Goal: Task Accomplishment & Management: Complete application form

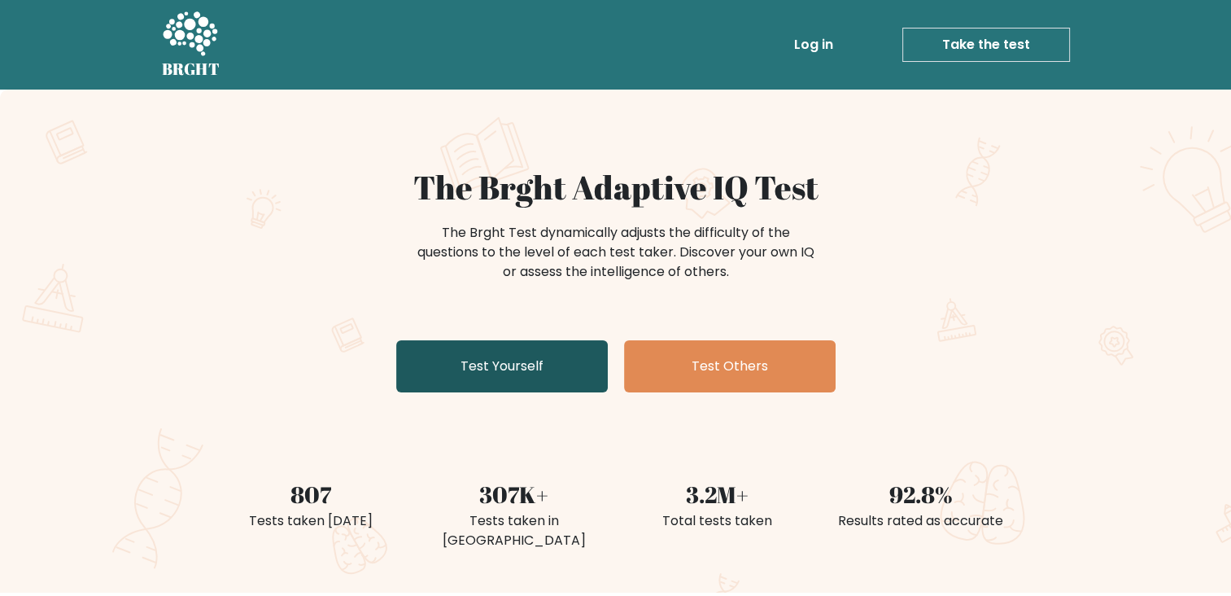
click at [500, 361] on link "Test Yourself" at bounding box center [502, 366] width 212 height 52
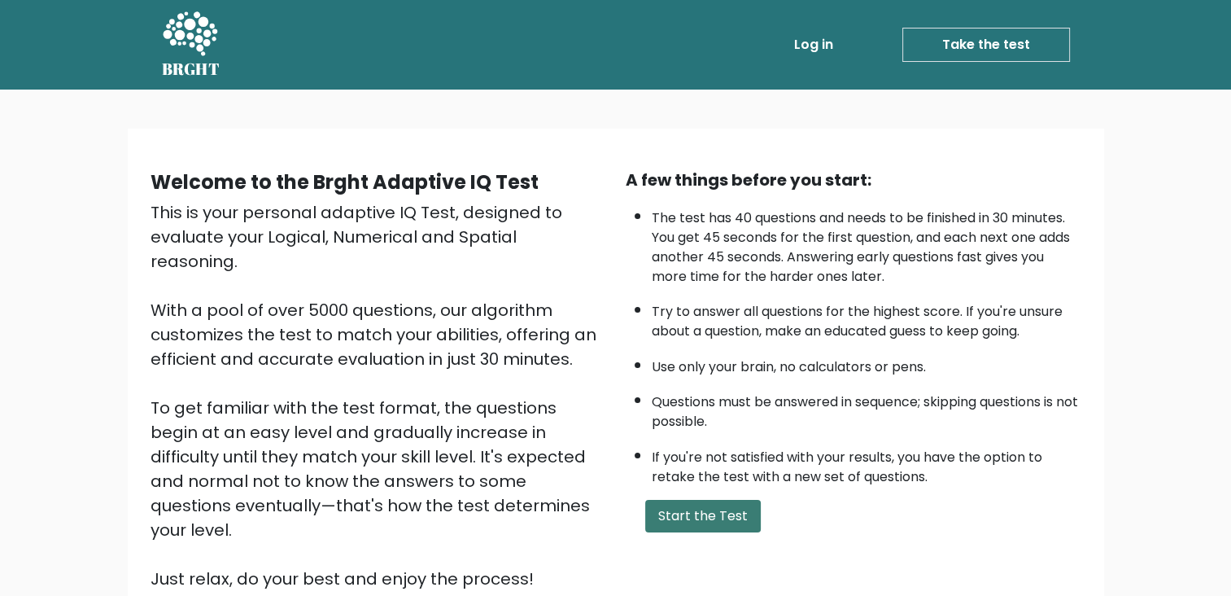
click at [733, 510] on button "Start the Test" at bounding box center [703, 516] width 116 height 33
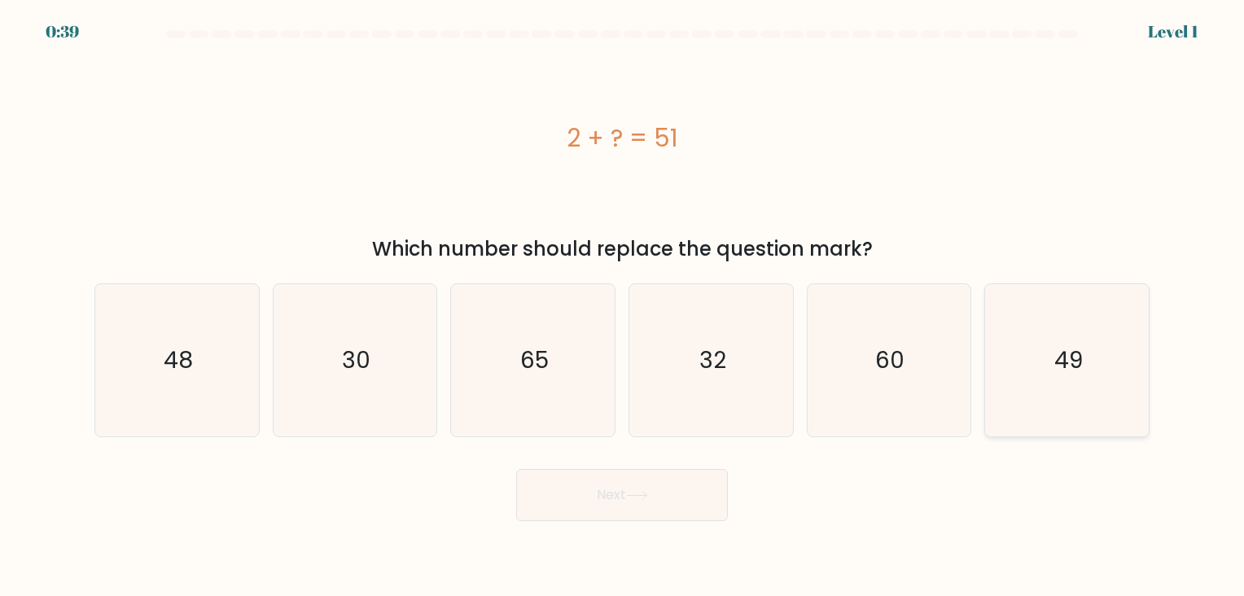
click at [1069, 339] on icon "49" at bounding box center [1067, 360] width 152 height 152
click at [623, 306] on input "f. 49" at bounding box center [622, 302] width 1 height 8
radio input "true"
click at [664, 492] on button "Next" at bounding box center [622, 495] width 212 height 52
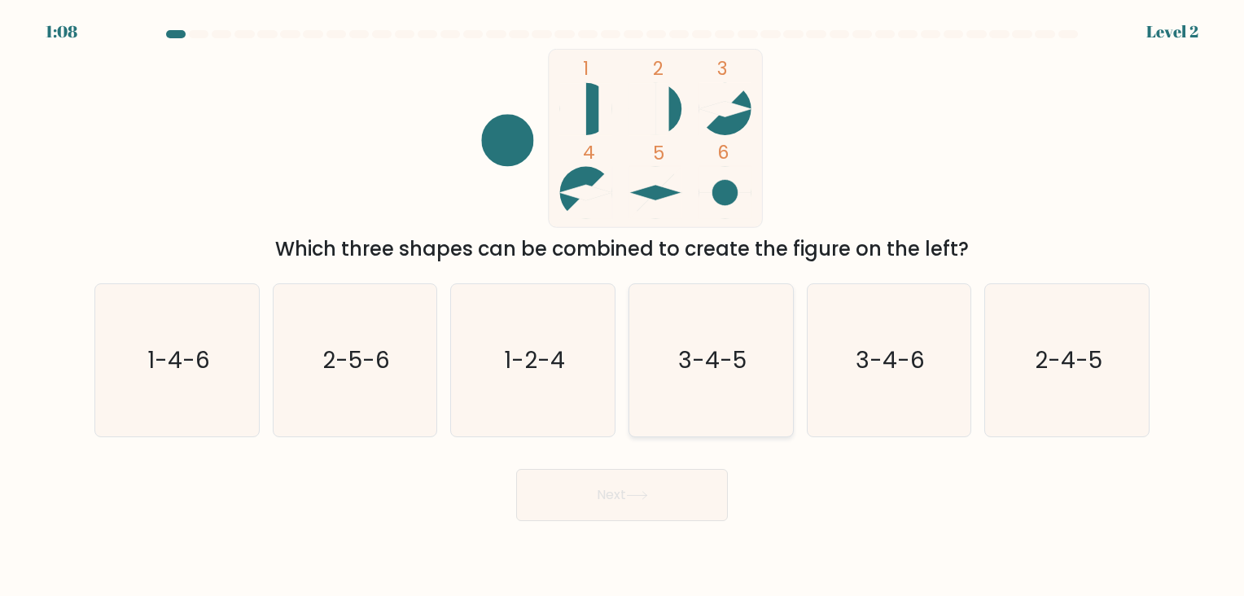
click at [738, 353] on text "3-4-5" at bounding box center [712, 360] width 68 height 32
click at [623, 306] on input "d. 3-4-5" at bounding box center [622, 302] width 1 height 8
radio input "true"
click at [635, 518] on button "Next" at bounding box center [622, 495] width 212 height 52
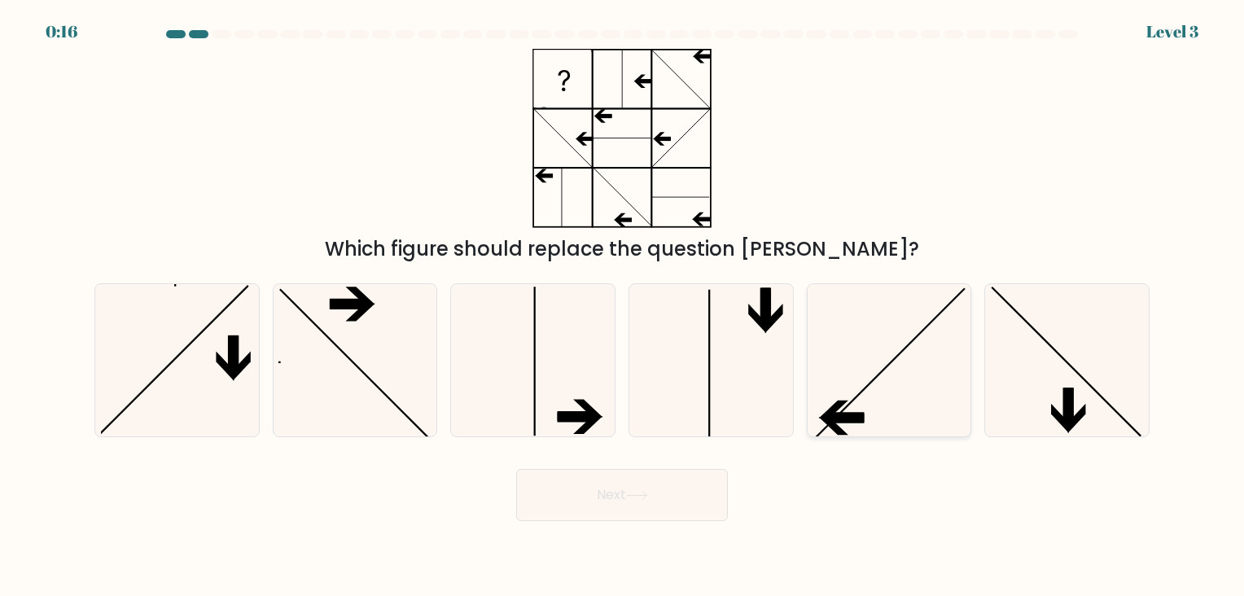
click at [892, 351] on icon at bounding box center [888, 360] width 152 height 152
click at [623, 306] on input "e." at bounding box center [622, 302] width 1 height 8
radio input "true"
click at [633, 489] on button "Next" at bounding box center [622, 495] width 212 height 52
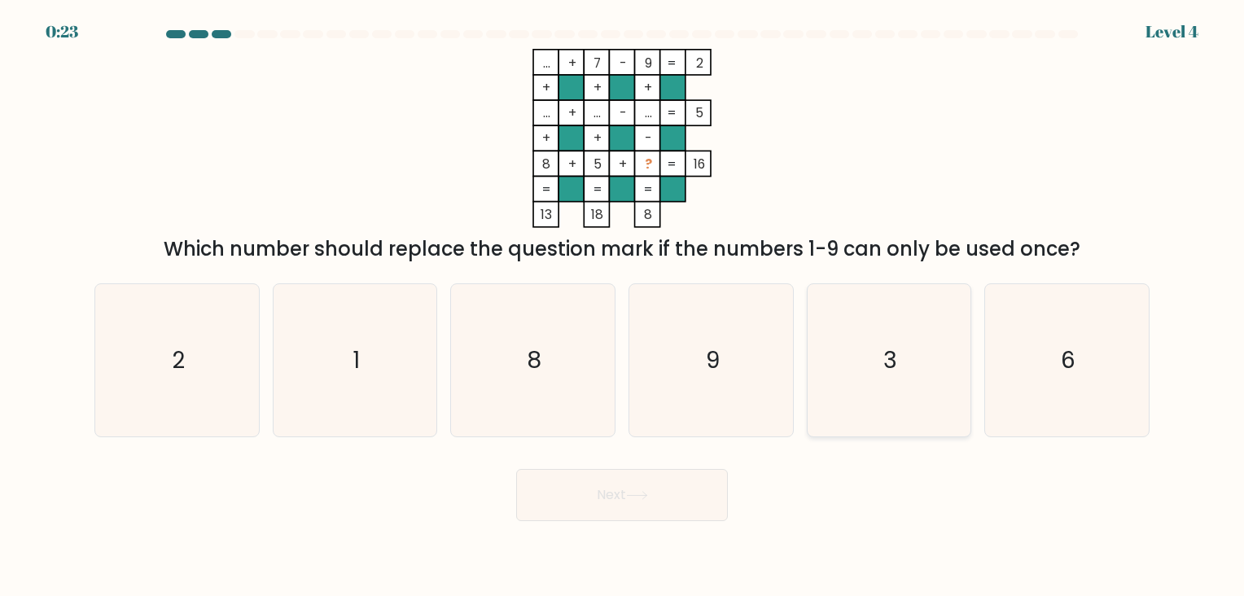
click at [850, 297] on icon "3" at bounding box center [888, 360] width 152 height 152
click at [623, 298] on input "e. 3" at bounding box center [622, 302] width 1 height 8
radio input "true"
click at [580, 483] on button "Next" at bounding box center [622, 495] width 212 height 52
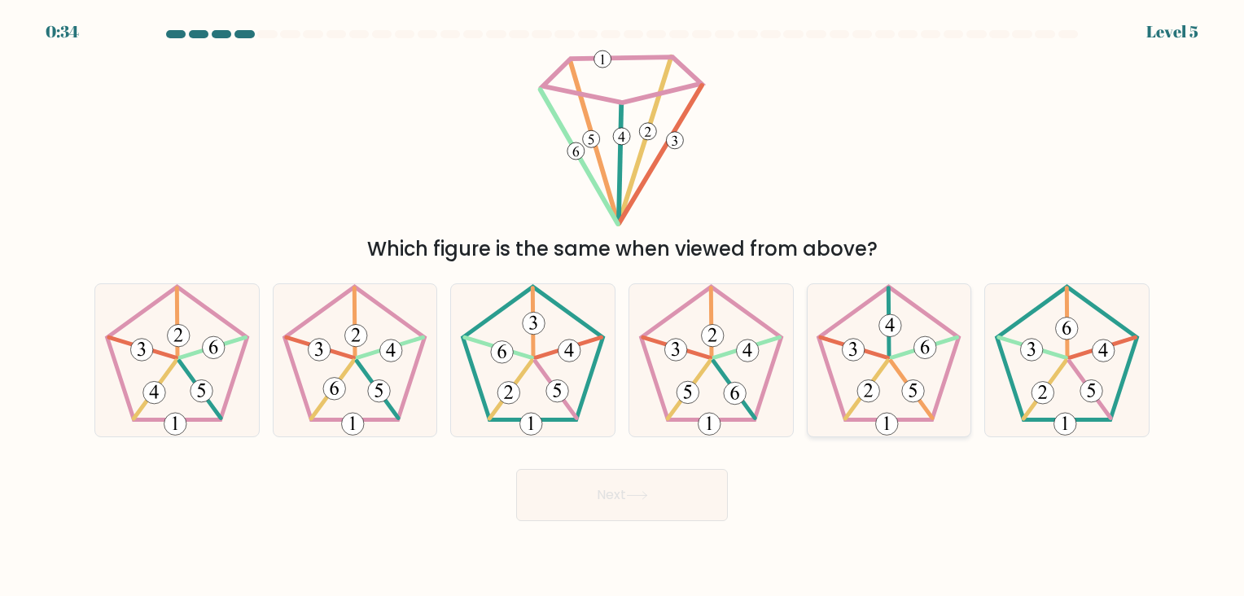
click at [892, 353] on icon at bounding box center [888, 360] width 152 height 152
click at [623, 306] on input "e." at bounding box center [622, 302] width 1 height 8
radio input "true"
click at [627, 492] on button "Next" at bounding box center [622, 495] width 212 height 52
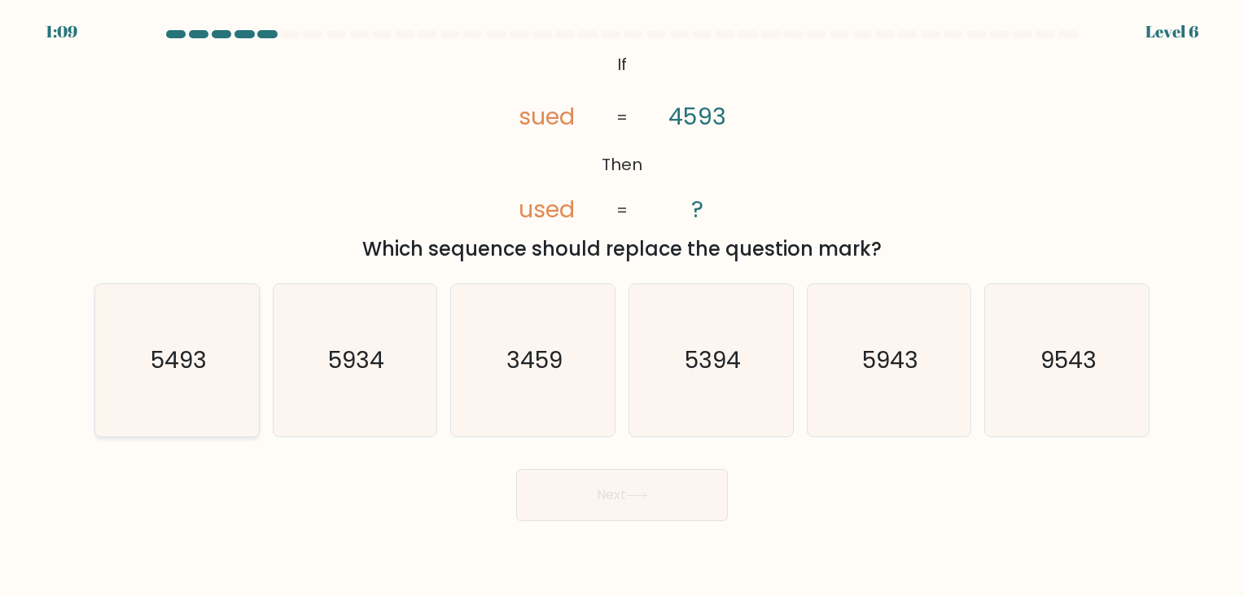
click at [202, 379] on icon "5493" at bounding box center [177, 360] width 152 height 152
click at [622, 306] on input "a. 5493" at bounding box center [622, 302] width 1 height 8
radio input "true"
click at [593, 505] on button "Next" at bounding box center [622, 495] width 212 height 52
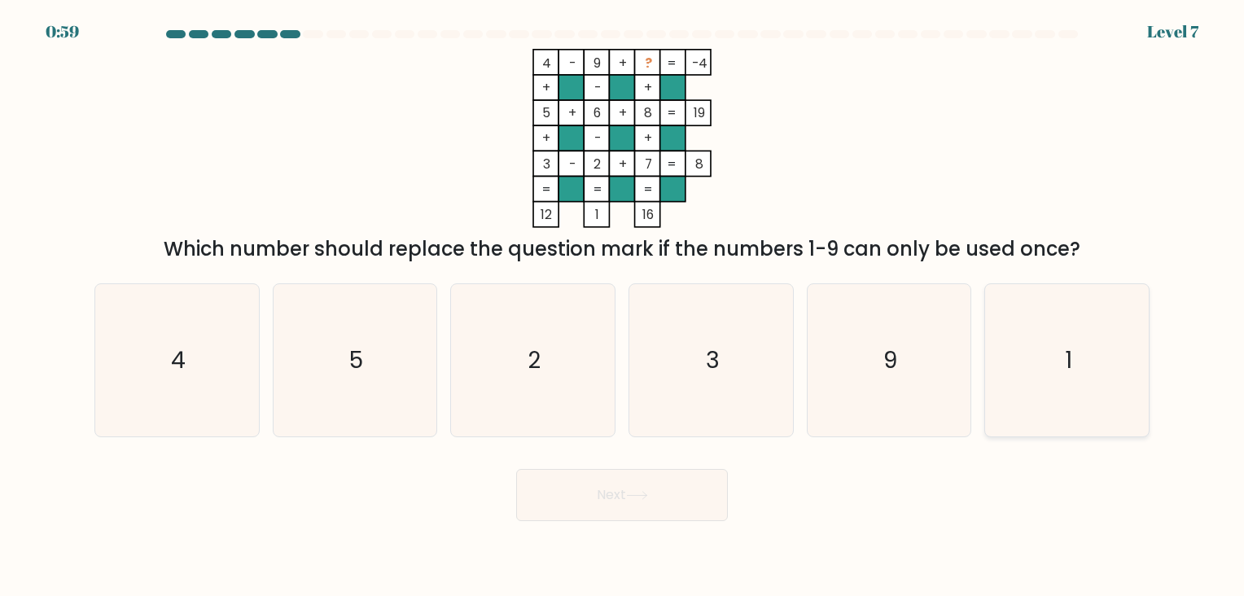
click at [991, 357] on icon "1" at bounding box center [1067, 360] width 152 height 152
click at [623, 306] on input "f. 1" at bounding box center [622, 302] width 1 height 8
radio input "true"
click at [599, 511] on button "Next" at bounding box center [622, 495] width 212 height 52
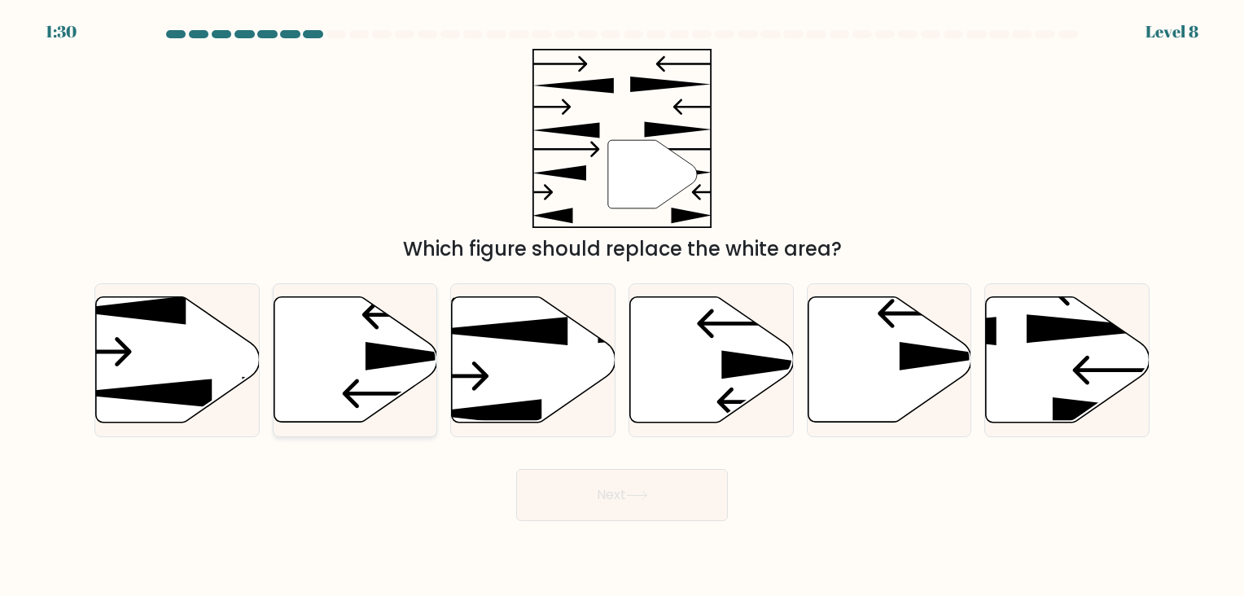
click at [395, 352] on icon at bounding box center [414, 356] width 98 height 28
click at [622, 306] on input "b." at bounding box center [622, 302] width 1 height 8
radio input "true"
click at [891, 356] on icon at bounding box center [889, 359] width 164 height 125
click at [623, 306] on input "e." at bounding box center [622, 302] width 1 height 8
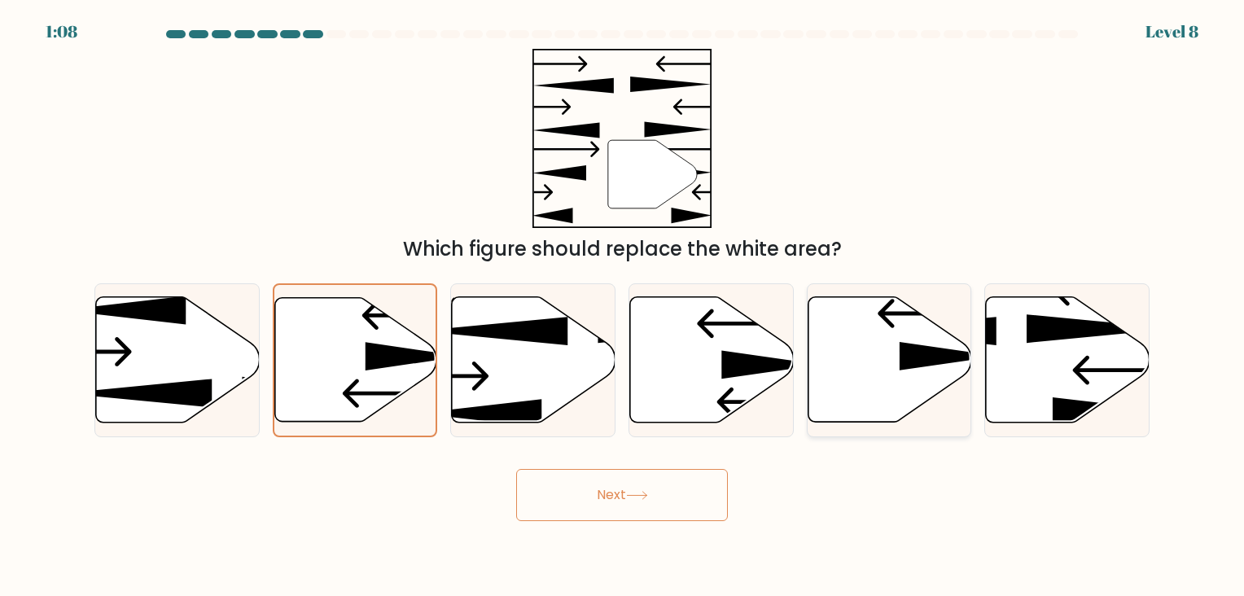
radio input "true"
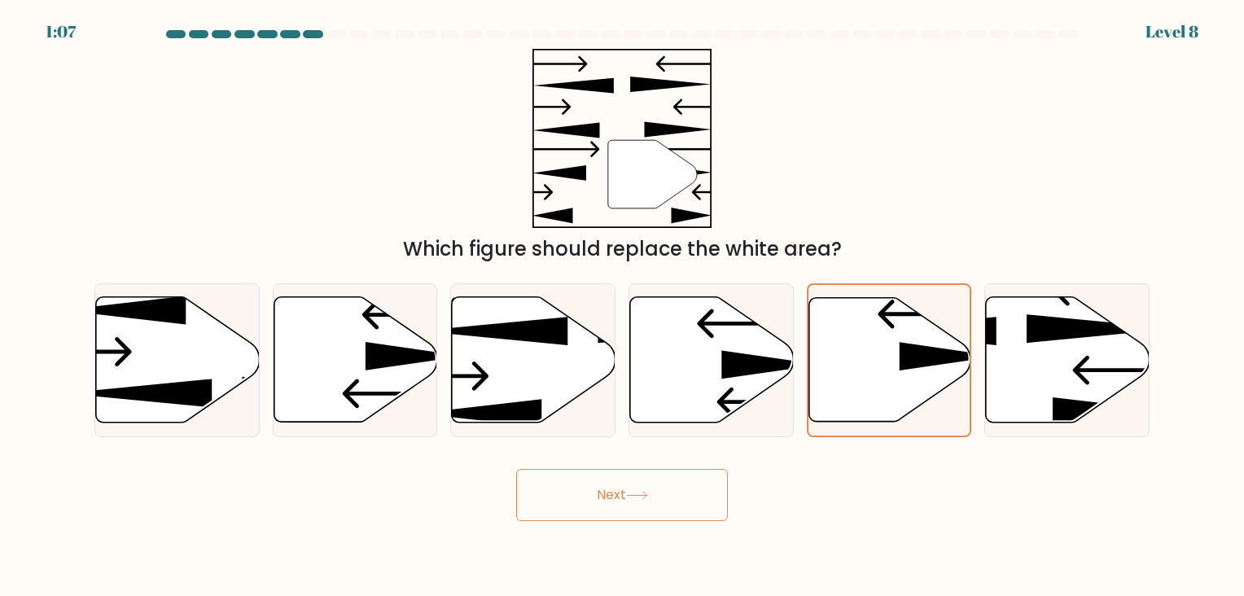
click at [632, 498] on icon at bounding box center [637, 495] width 22 height 9
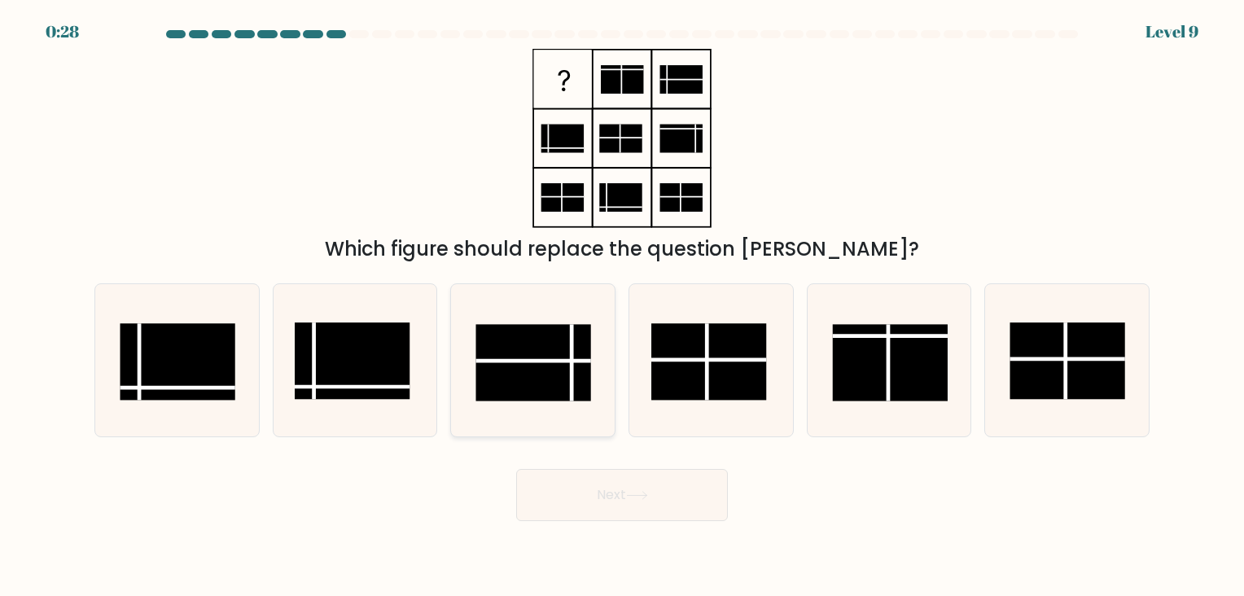
click at [502, 369] on rect at bounding box center [533, 362] width 116 height 77
click at [622, 306] on input "c." at bounding box center [622, 302] width 1 height 8
radio input "true"
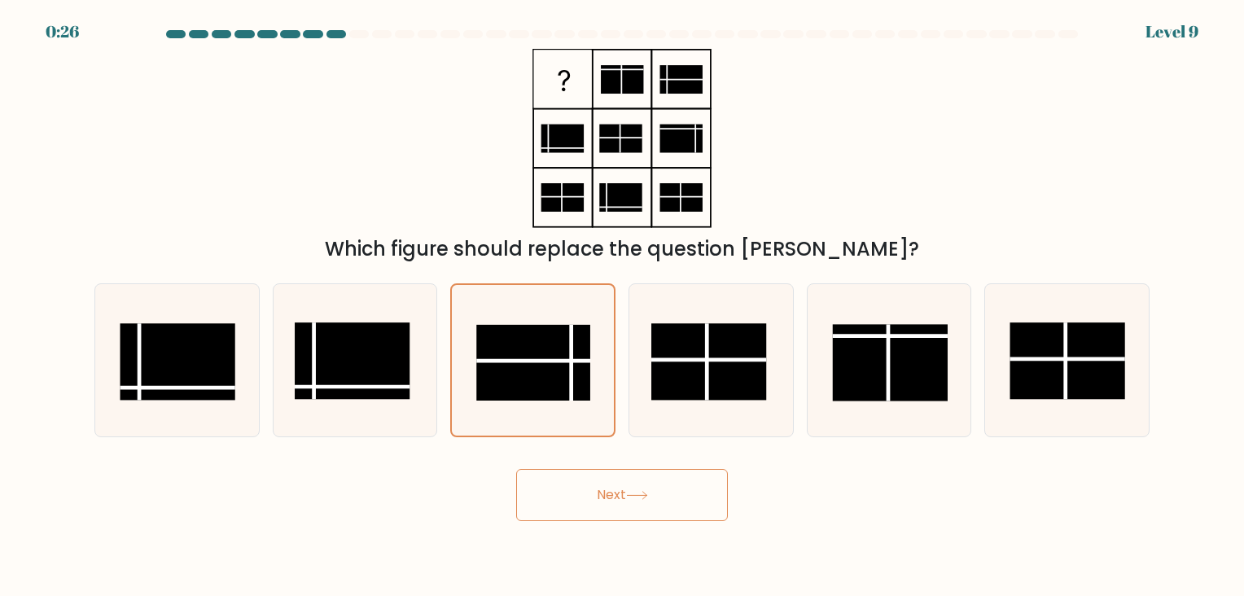
click at [659, 492] on button "Next" at bounding box center [622, 495] width 212 height 52
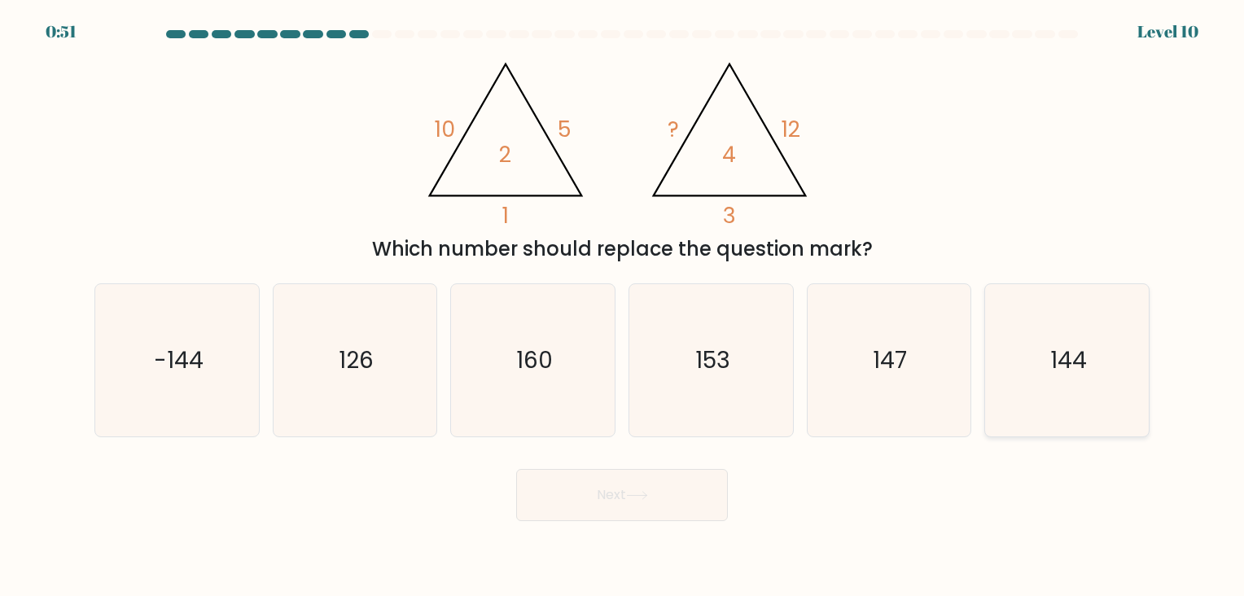
click at [1071, 306] on icon "144" at bounding box center [1067, 360] width 152 height 152
click at [623, 306] on input "f. 144" at bounding box center [622, 302] width 1 height 8
radio input "true"
click at [602, 514] on button "Next" at bounding box center [622, 495] width 212 height 52
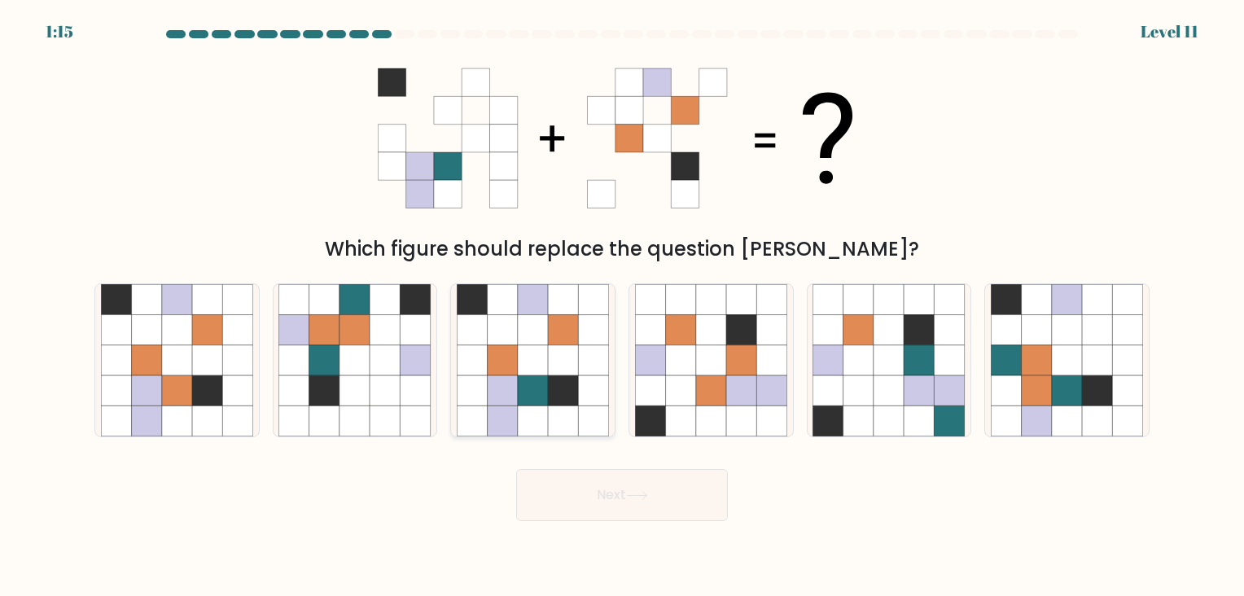
click at [547, 354] on icon at bounding box center [533, 360] width 30 height 30
click at [622, 306] on input "c." at bounding box center [622, 302] width 1 height 8
radio input "true"
click at [663, 494] on button "Next" at bounding box center [622, 495] width 212 height 52
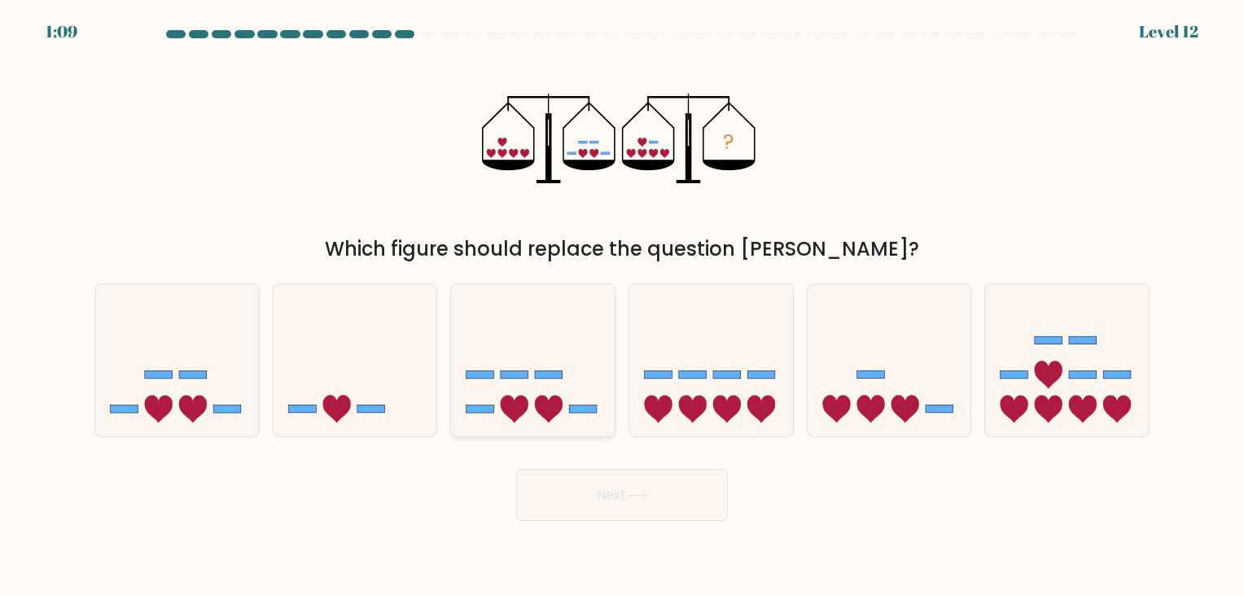
click at [524, 408] on icon at bounding box center [515, 410] width 28 height 28
click at [622, 306] on input "c." at bounding box center [622, 302] width 1 height 8
radio input "true"
click at [641, 497] on icon at bounding box center [637, 495] width 22 height 9
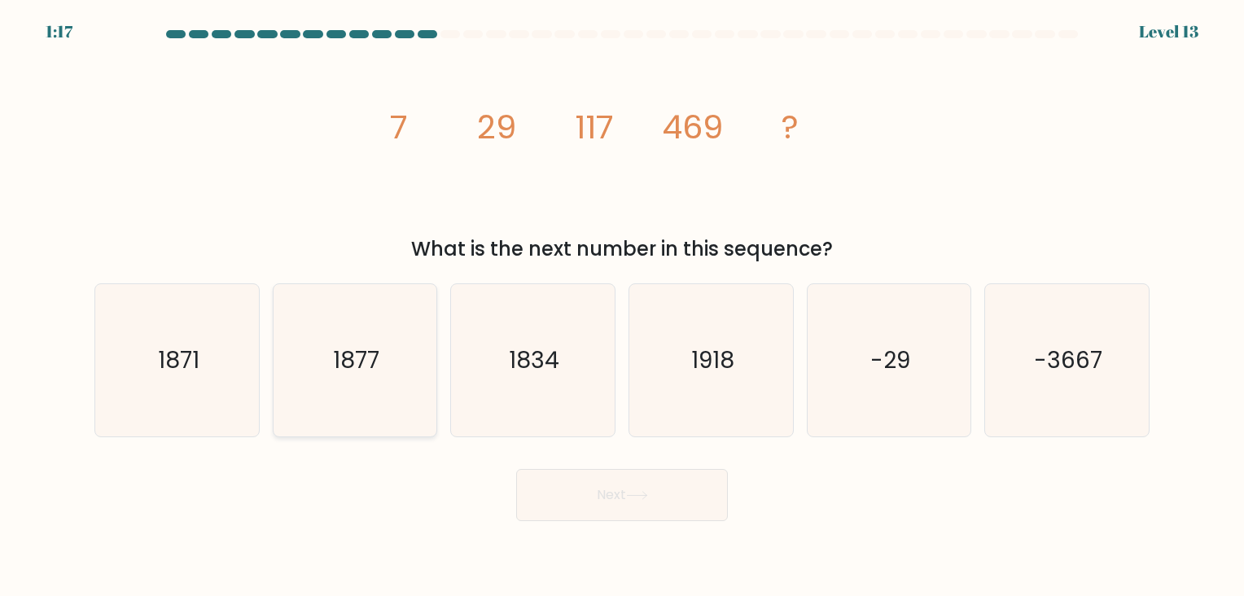
click at [355, 365] on text "1877" at bounding box center [356, 360] width 46 height 32
click at [622, 306] on input "b. 1877" at bounding box center [622, 302] width 1 height 8
radio input "true"
click at [679, 514] on button "Next" at bounding box center [622, 495] width 212 height 52
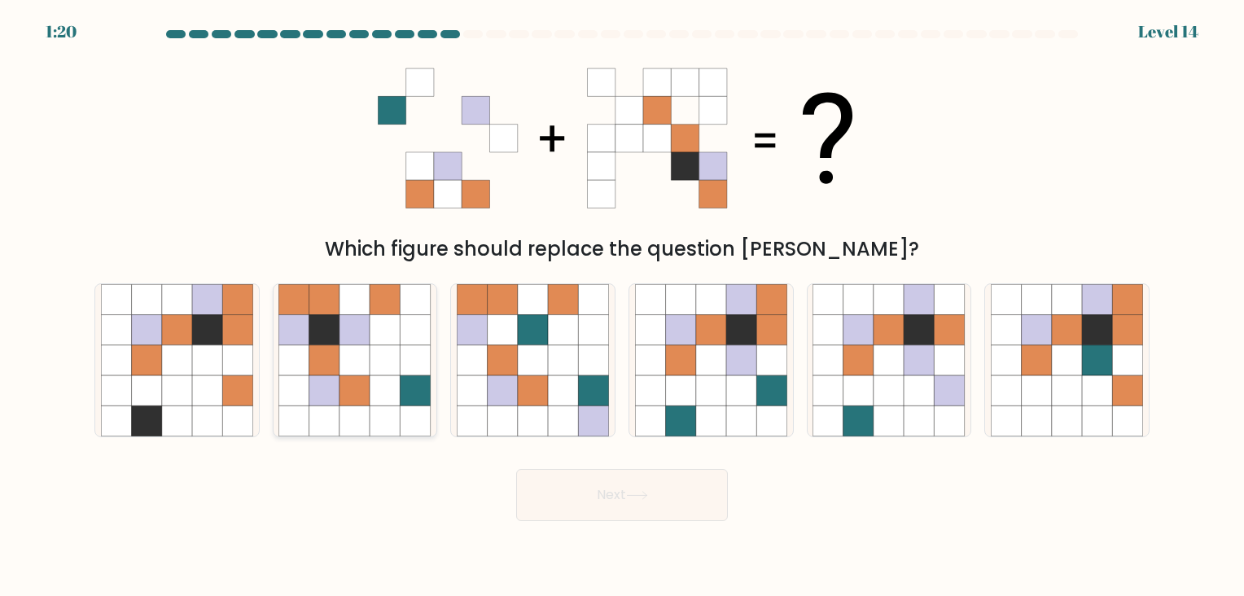
click at [372, 364] on icon at bounding box center [385, 360] width 30 height 30
click at [622, 306] on input "b." at bounding box center [622, 302] width 1 height 8
radio input "true"
click at [565, 485] on button "Next" at bounding box center [622, 495] width 212 height 52
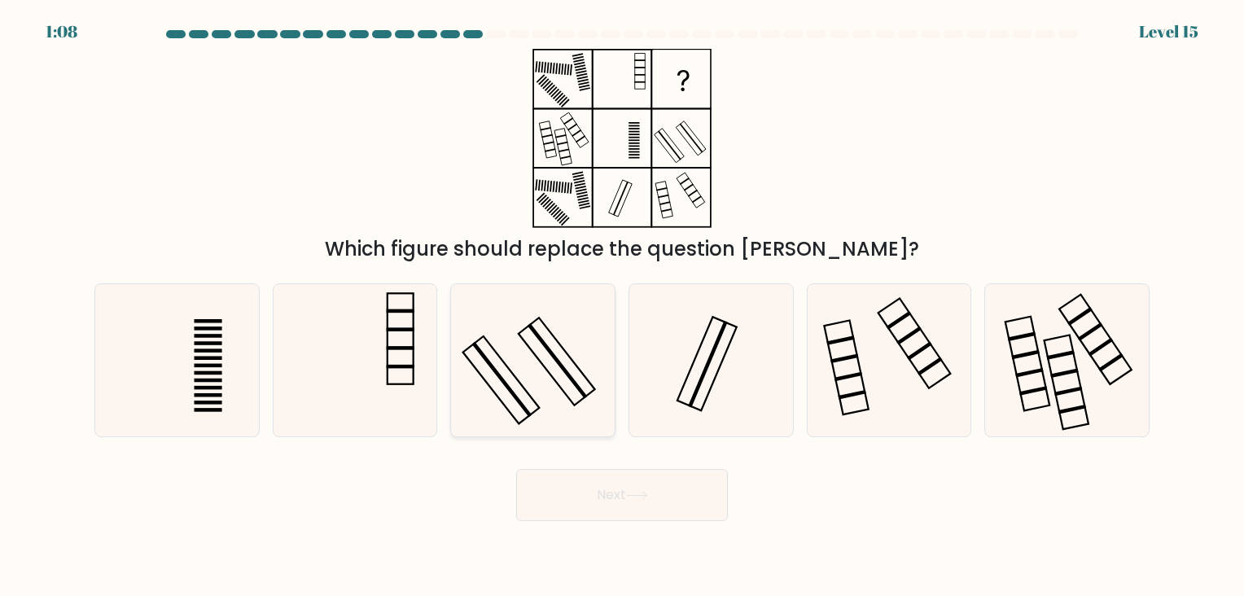
click at [523, 381] on icon at bounding box center [533, 360] width 152 height 152
click at [622, 306] on input "c." at bounding box center [622, 302] width 1 height 8
radio input "true"
click at [615, 471] on button "Next" at bounding box center [622, 495] width 212 height 52
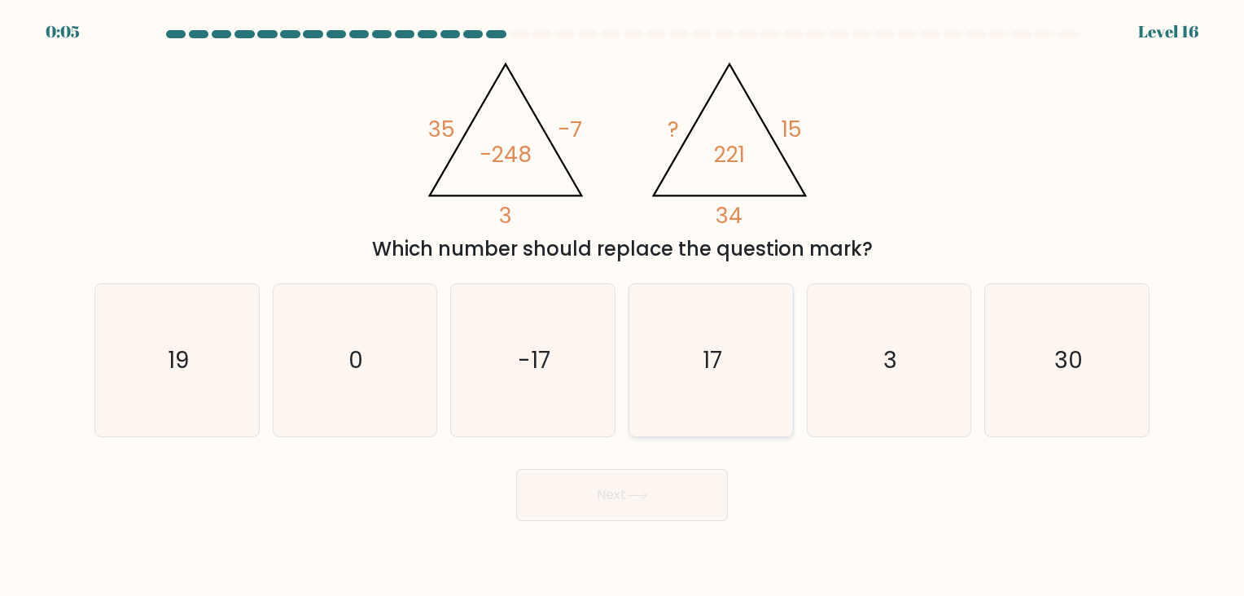
click at [702, 331] on icon "17" at bounding box center [711, 360] width 152 height 152
click at [623, 306] on input "d. 17" at bounding box center [622, 302] width 1 height 8
radio input "true"
click at [680, 489] on button "Next" at bounding box center [622, 495] width 212 height 52
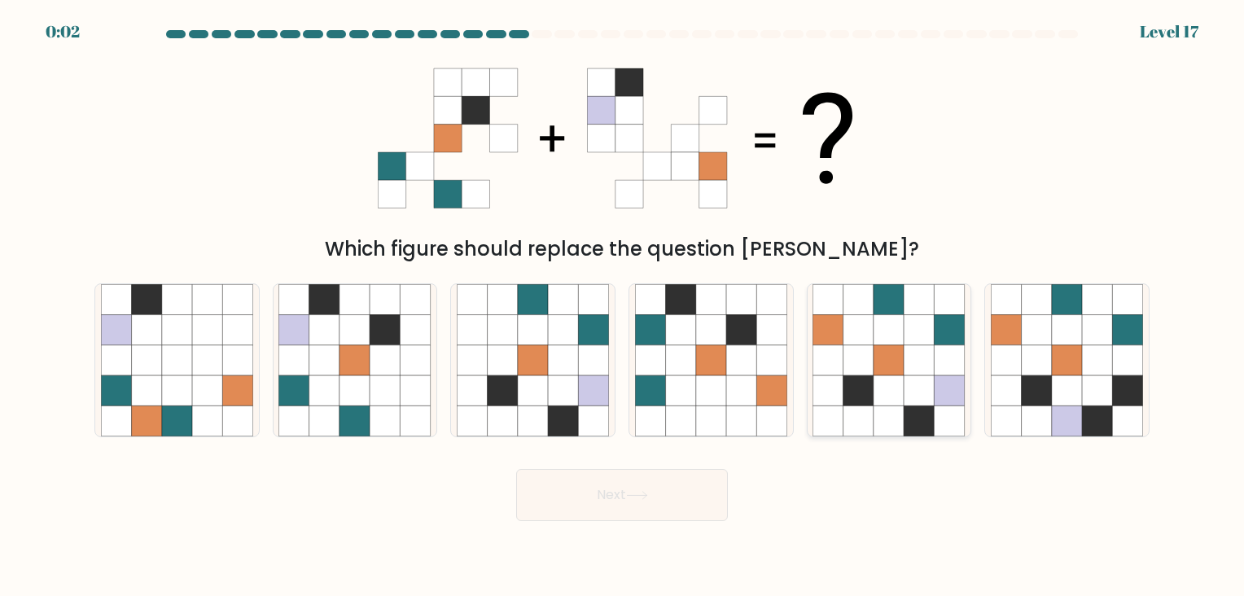
click at [944, 359] on icon at bounding box center [949, 360] width 30 height 30
click at [623, 306] on input "e." at bounding box center [622, 302] width 1 height 8
radio input "true"
click at [669, 495] on button "Next" at bounding box center [622, 495] width 212 height 52
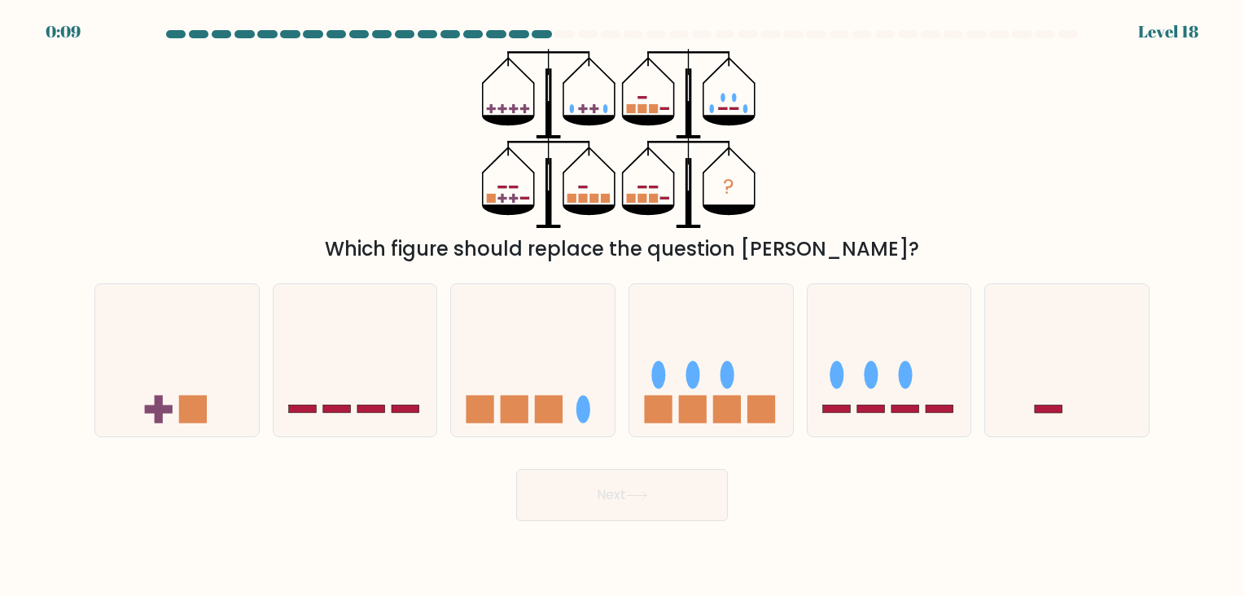
click at [645, 120] on icon at bounding box center [648, 120] width 52 height 11
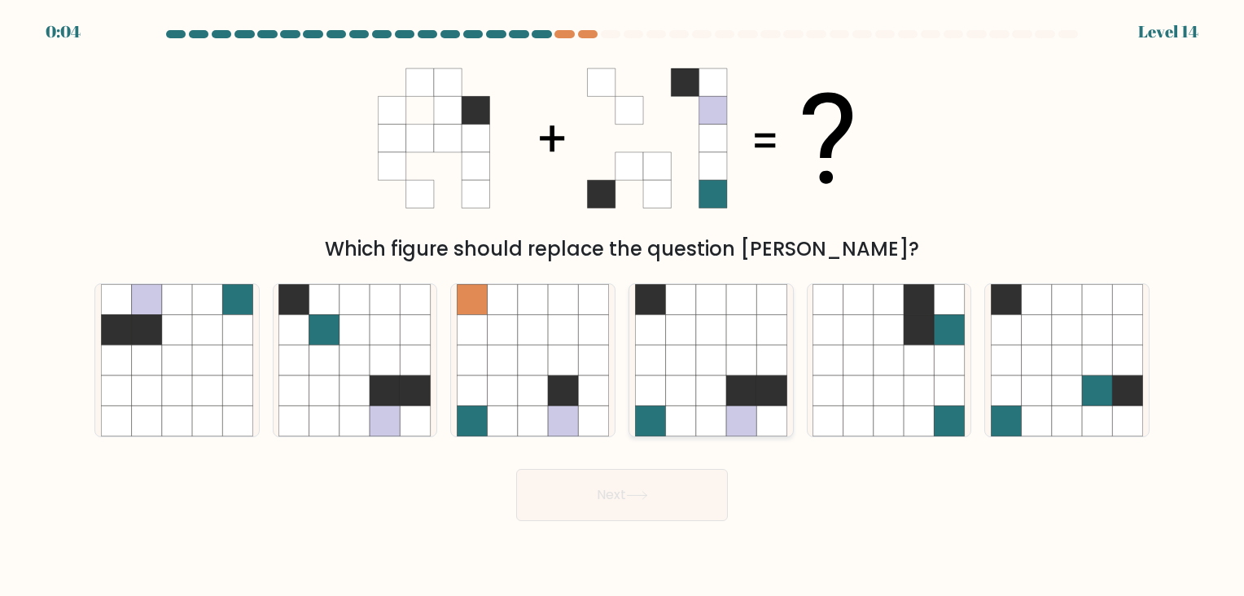
click at [763, 370] on icon at bounding box center [771, 360] width 30 height 30
click at [623, 306] on input "d." at bounding box center [622, 302] width 1 height 8
radio input "true"
click at [686, 492] on button "Next" at bounding box center [622, 495] width 212 height 52
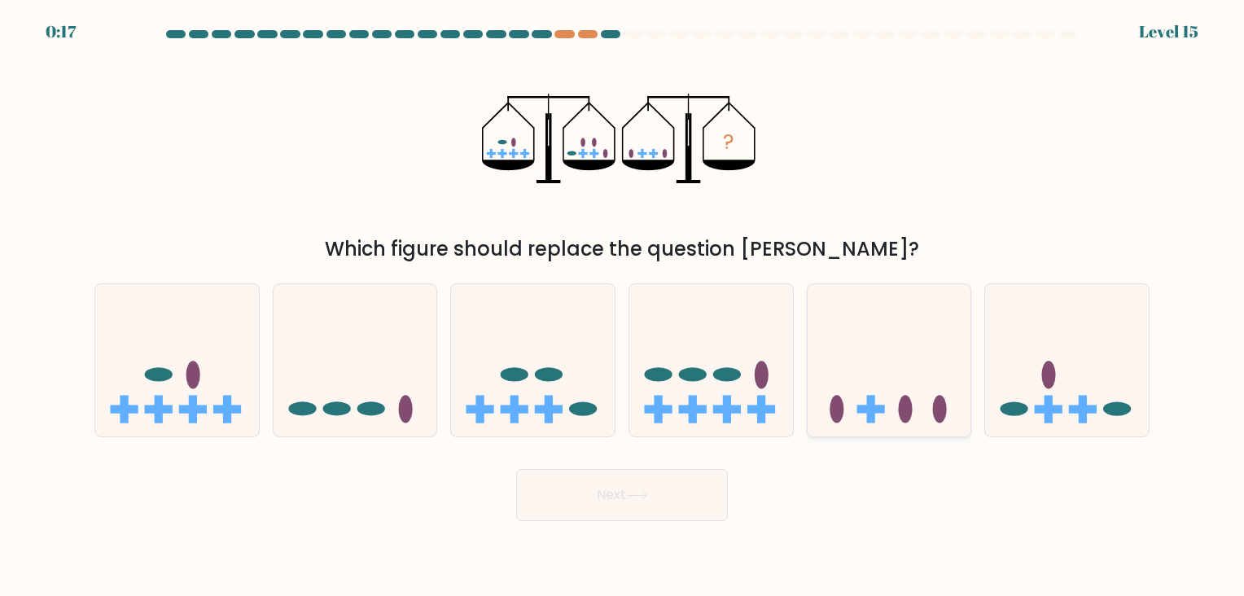
click at [889, 359] on icon at bounding box center [889, 359] width 164 height 135
click at [623, 306] on input "e." at bounding box center [622, 302] width 1 height 8
radio input "true"
click at [609, 486] on button "Next" at bounding box center [622, 495] width 212 height 52
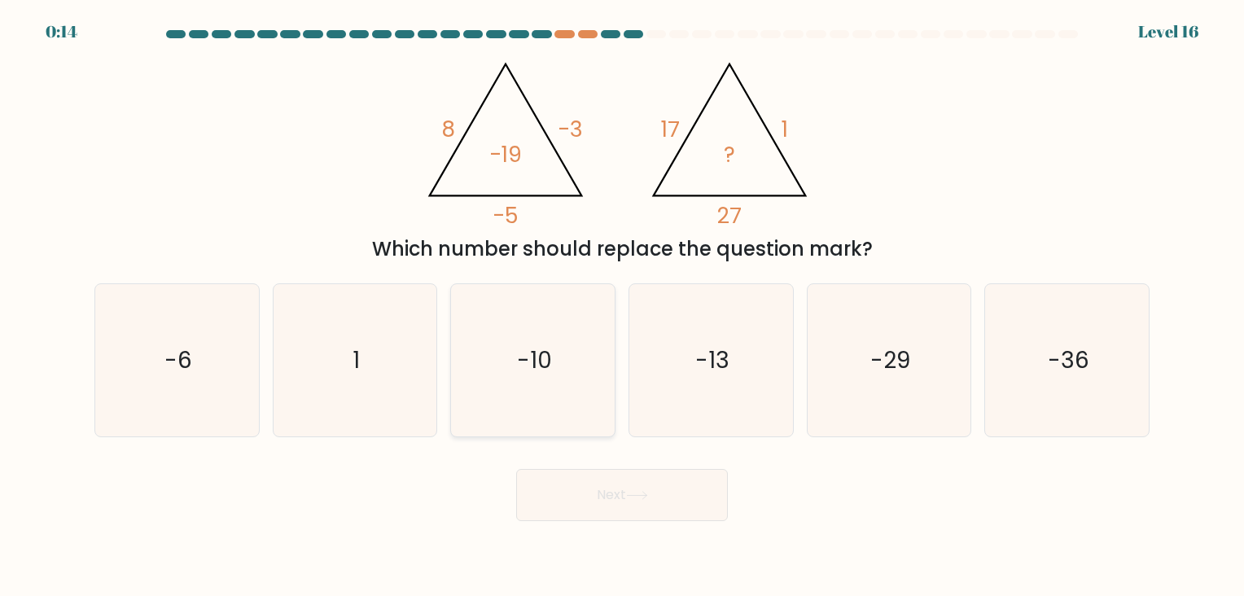
click at [583, 335] on icon "-10" at bounding box center [533, 360] width 152 height 152
click at [622, 306] on input "c. -10" at bounding box center [622, 302] width 1 height 8
radio input "true"
click at [661, 495] on button "Next" at bounding box center [622, 495] width 212 height 52
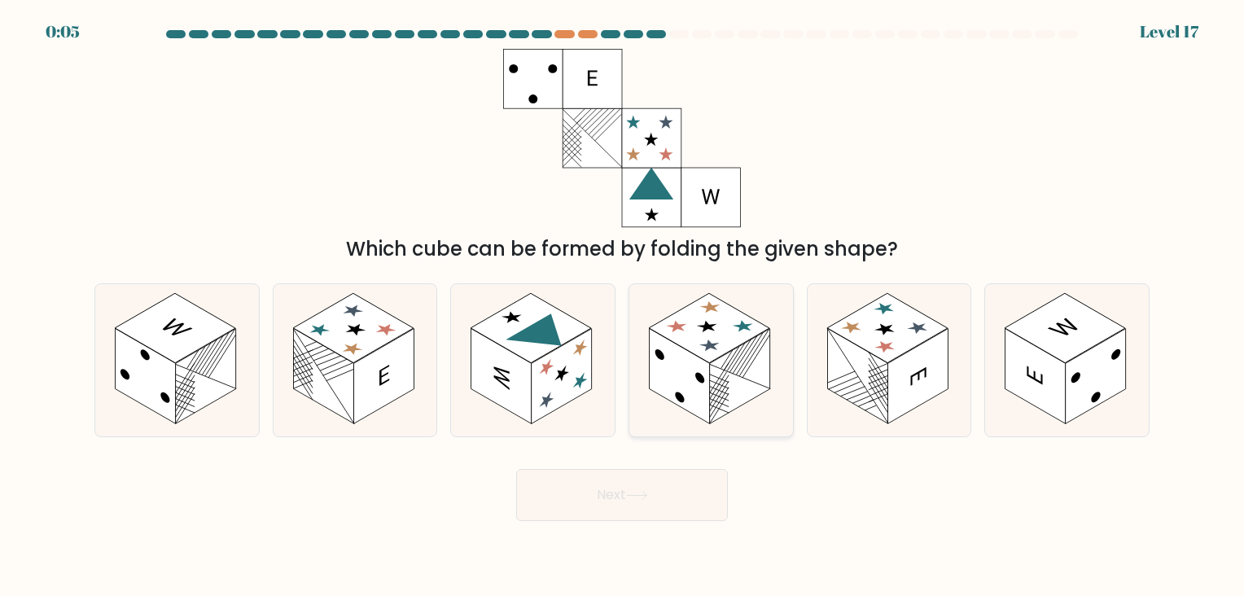
click at [711, 361] on icon at bounding box center [711, 360] width 164 height 152
click at [623, 306] on input "d." at bounding box center [622, 302] width 1 height 8
radio input "true"
click at [667, 488] on button "Next" at bounding box center [622, 495] width 212 height 52
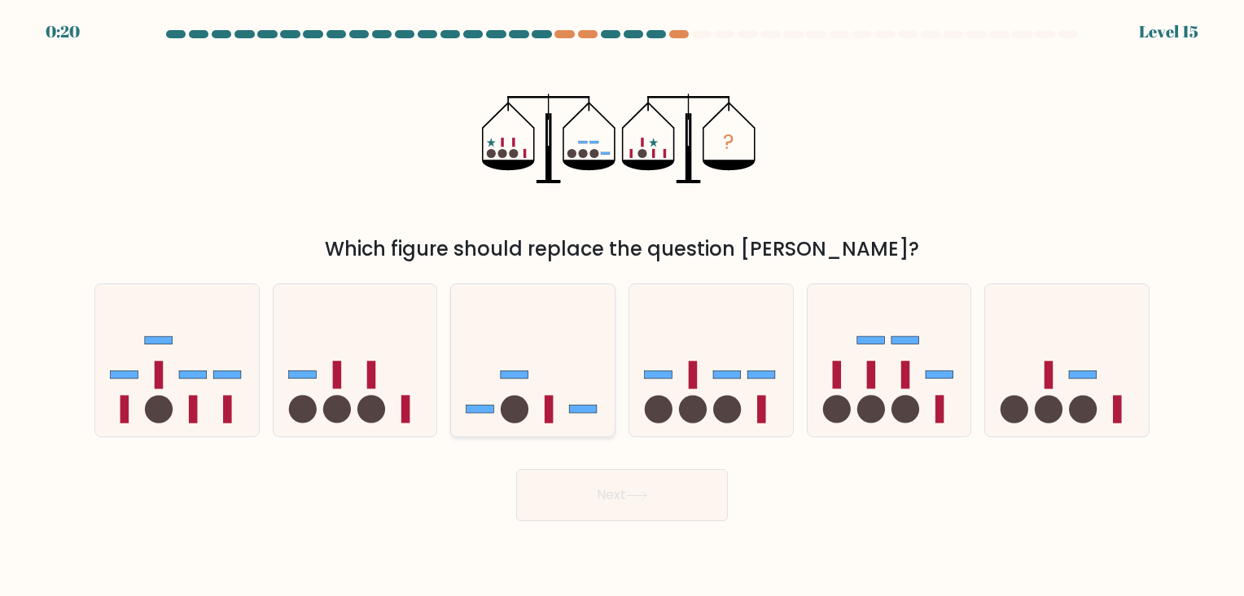
click at [511, 383] on icon at bounding box center [533, 359] width 164 height 135
click at [622, 306] on input "c." at bounding box center [622, 302] width 1 height 8
radio input "true"
click at [682, 482] on button "Next" at bounding box center [622, 495] width 212 height 52
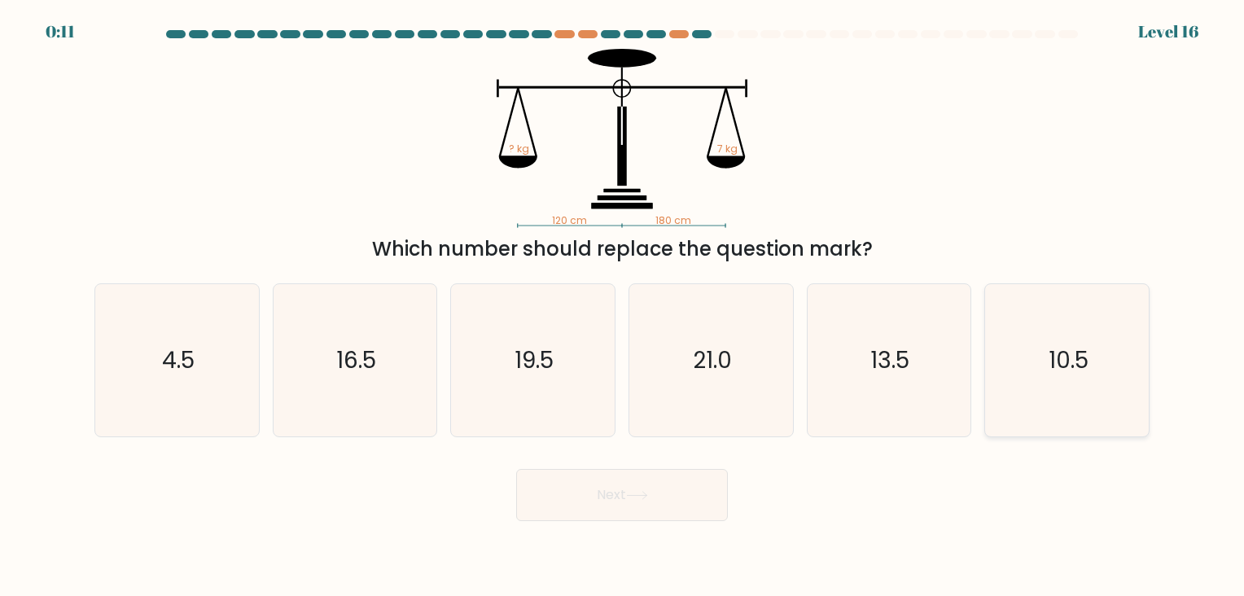
click at [1037, 377] on icon "10.5" at bounding box center [1067, 360] width 152 height 152
click at [623, 306] on input "f. 10.5" at bounding box center [622, 302] width 1 height 8
radio input "true"
click at [702, 498] on button "Next" at bounding box center [622, 495] width 212 height 52
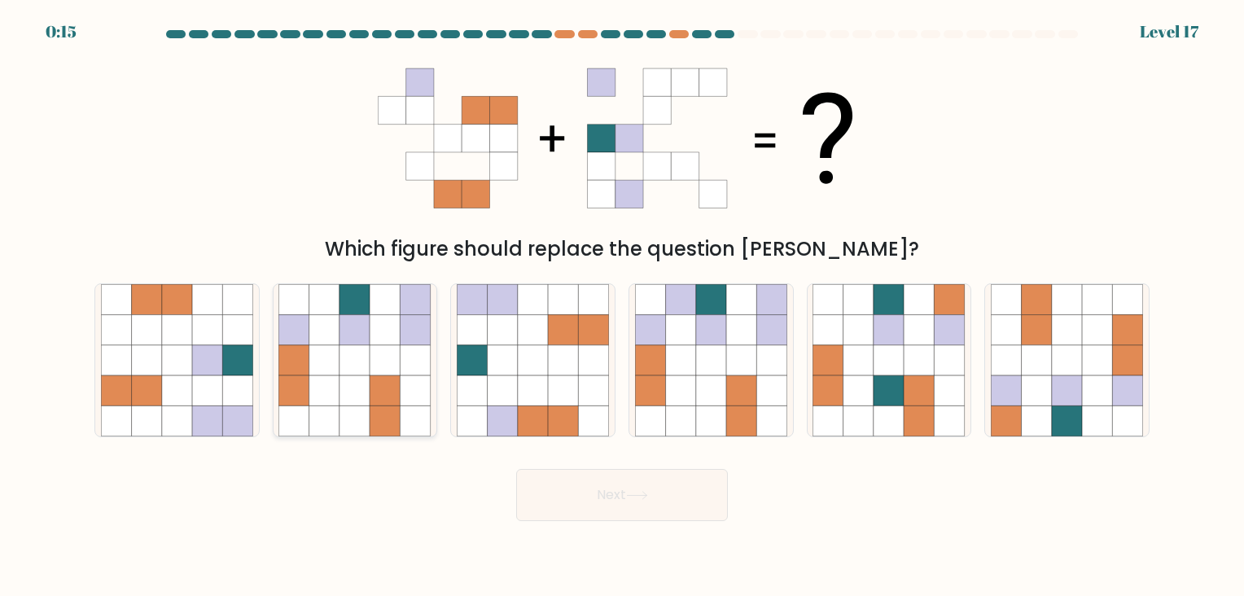
click at [397, 349] on icon at bounding box center [385, 360] width 30 height 30
click at [622, 306] on input "b." at bounding box center [622, 302] width 1 height 8
radio input "true"
click at [624, 480] on button "Next" at bounding box center [622, 495] width 212 height 52
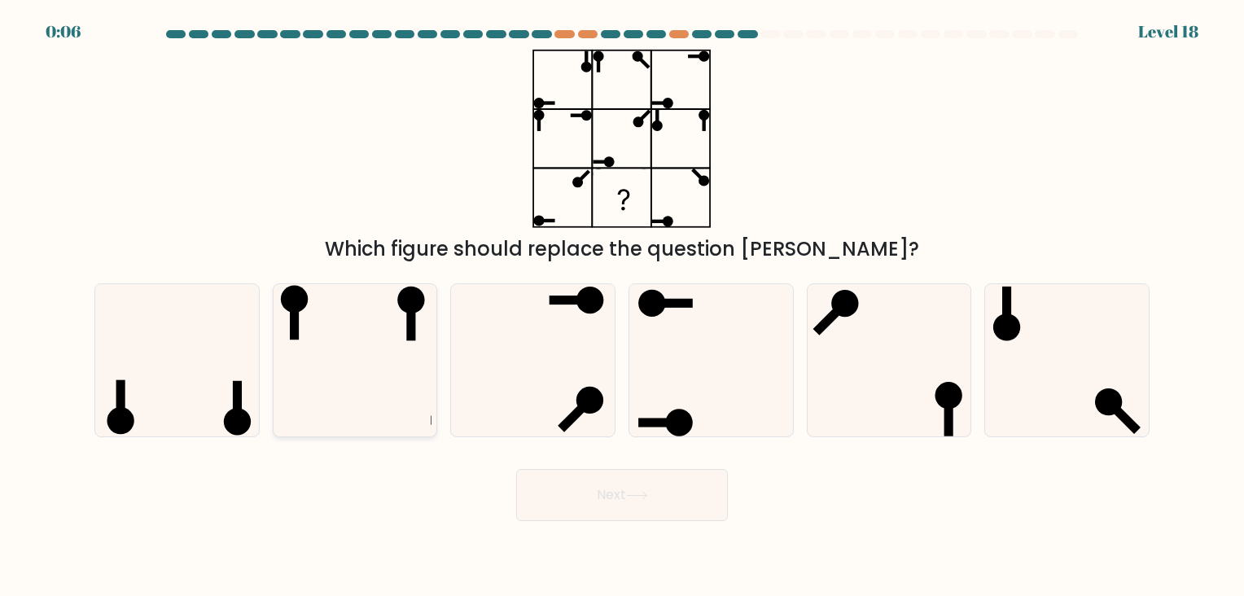
click at [354, 338] on icon at bounding box center [354, 360] width 152 height 152
click at [622, 306] on input "b." at bounding box center [622, 302] width 1 height 8
radio input "true"
click at [711, 500] on button "Next" at bounding box center [622, 495] width 212 height 52
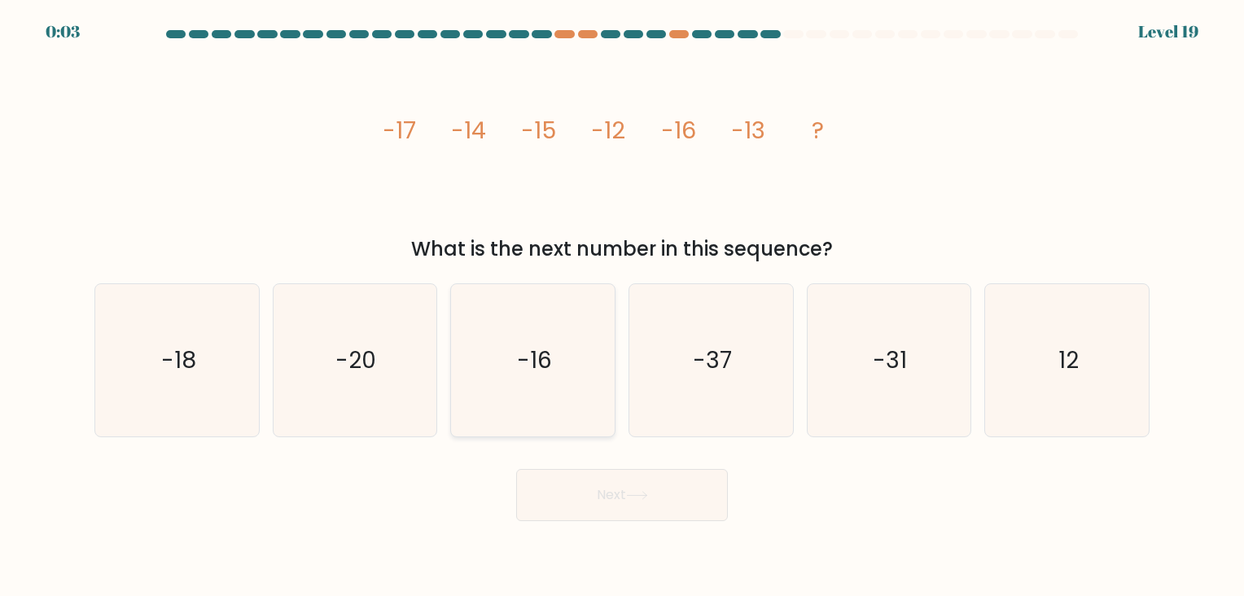
click at [599, 355] on icon "-16" at bounding box center [533, 360] width 152 height 152
click at [622, 306] on input "c. -16" at bounding box center [622, 302] width 1 height 8
radio input "true"
click at [628, 471] on button "Next" at bounding box center [622, 495] width 212 height 52
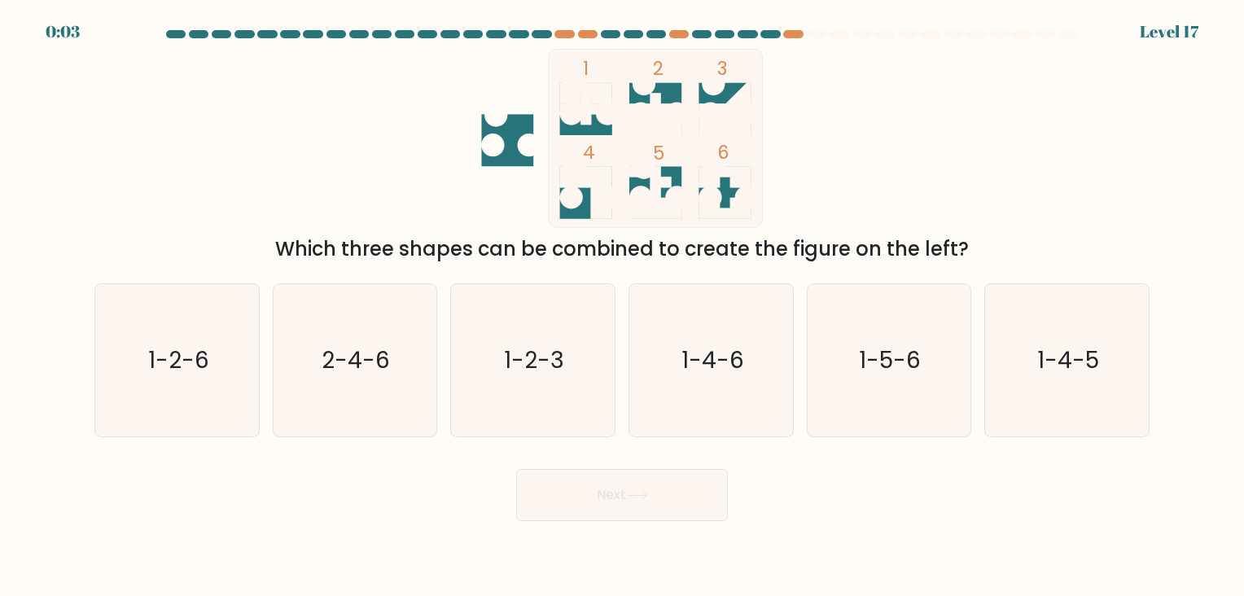
click at [626, 191] on rect at bounding box center [656, 138] width 214 height 178
click at [1010, 350] on icon "1-4-5" at bounding box center [1067, 360] width 152 height 152
click at [623, 306] on input "f. 1-4-5" at bounding box center [622, 302] width 1 height 8
radio input "true"
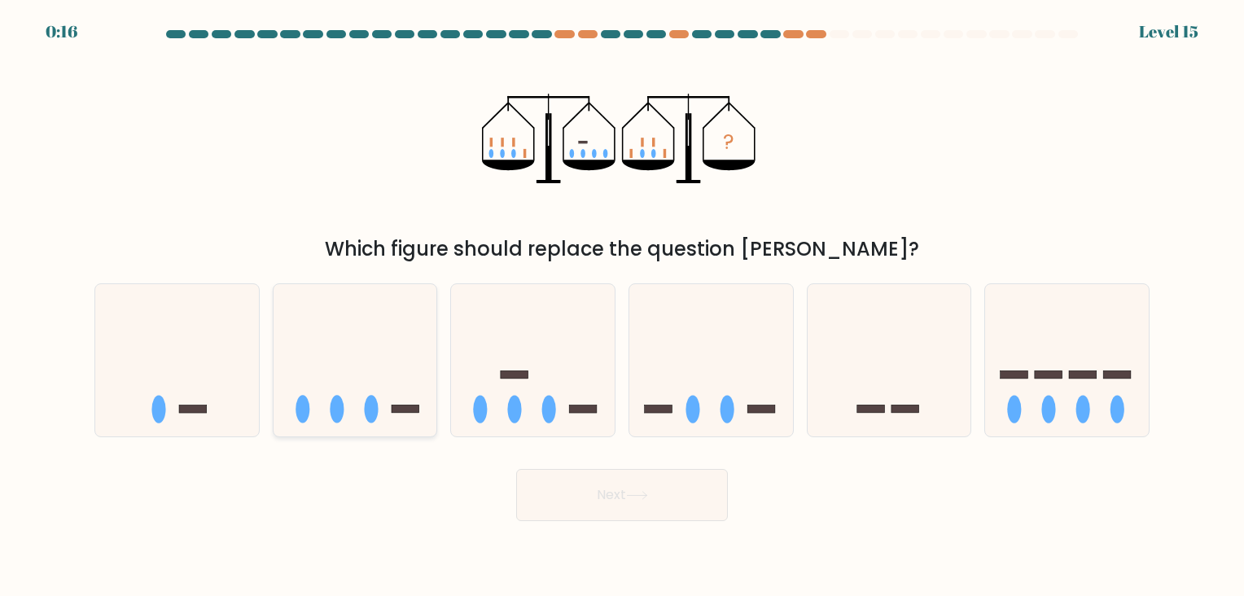
click at [370, 374] on icon at bounding box center [355, 359] width 164 height 135
click at [622, 306] on input "b." at bounding box center [622, 302] width 1 height 8
radio input "true"
click at [583, 469] on button "Next" at bounding box center [622, 495] width 212 height 52
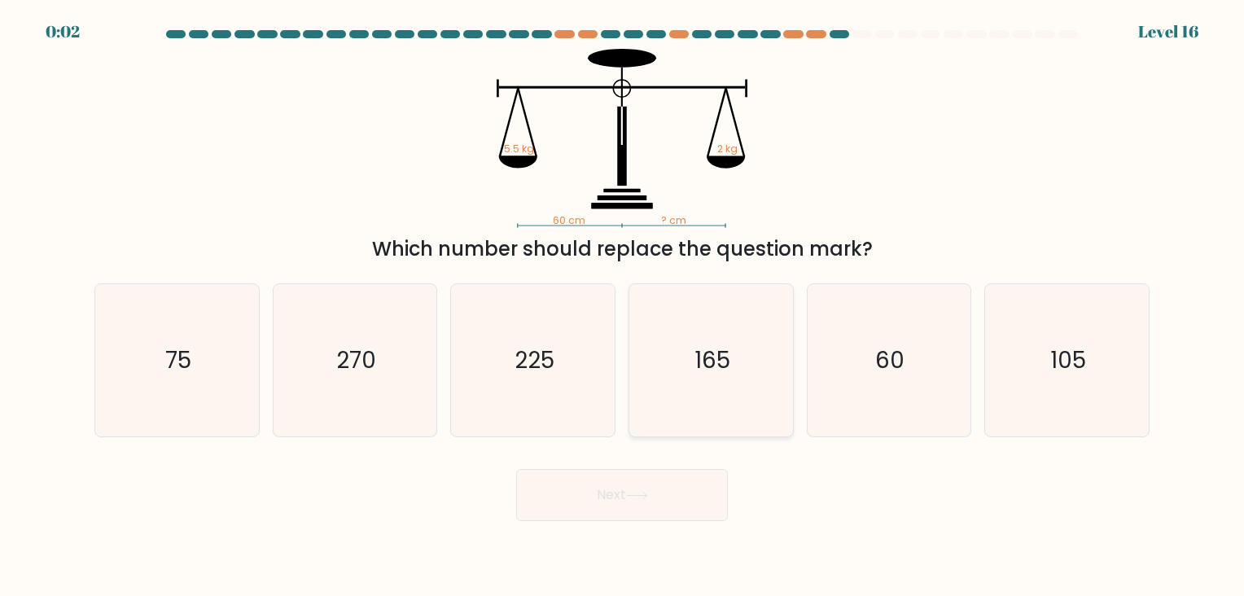
click at [671, 364] on icon "165" at bounding box center [711, 360] width 152 height 152
click at [623, 306] on input "d. 165" at bounding box center [622, 302] width 1 height 8
radio input "true"
click at [660, 475] on button "Next" at bounding box center [622, 495] width 212 height 52
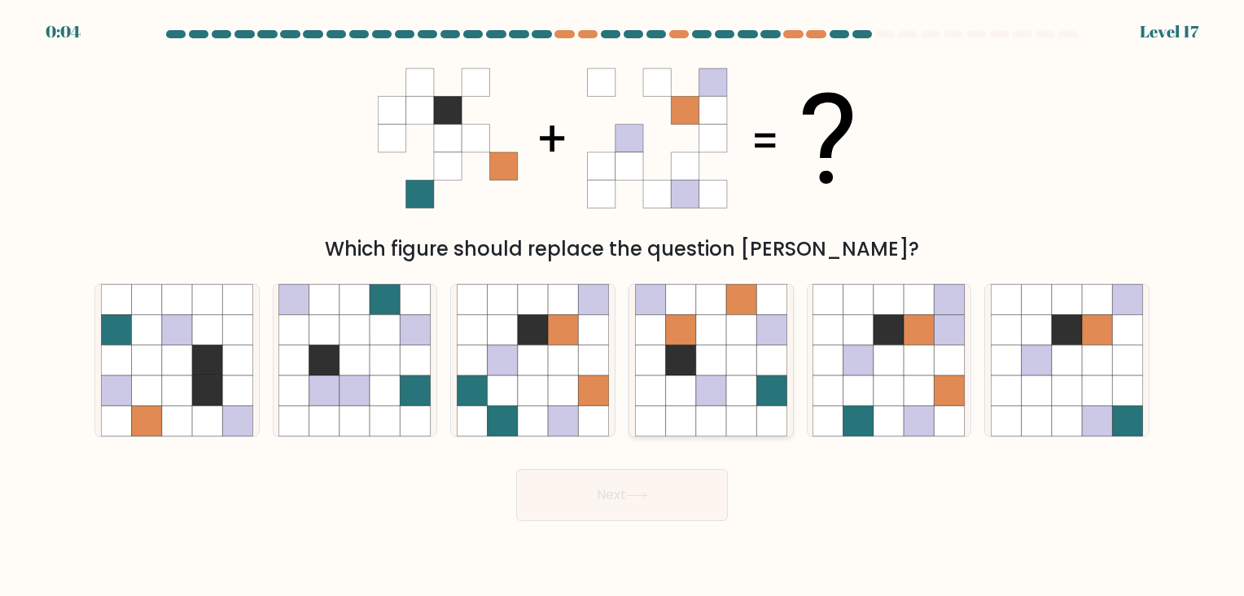
click at [726, 381] on icon at bounding box center [741, 390] width 30 height 30
click at [623, 306] on input "d." at bounding box center [622, 302] width 1 height 8
radio input "true"
click at [654, 493] on button "Next" at bounding box center [622, 495] width 212 height 52
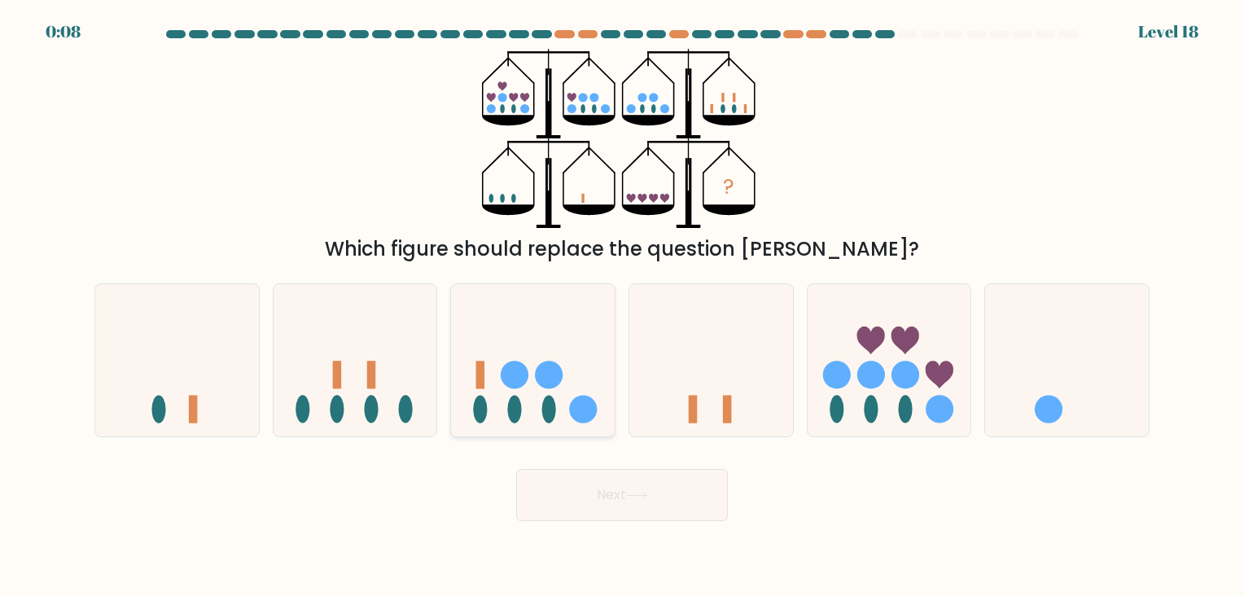
click at [556, 360] on icon at bounding box center [533, 359] width 164 height 135
click at [622, 306] on input "c." at bounding box center [622, 302] width 1 height 8
radio input "true"
click at [635, 498] on icon at bounding box center [637, 495] width 22 height 9
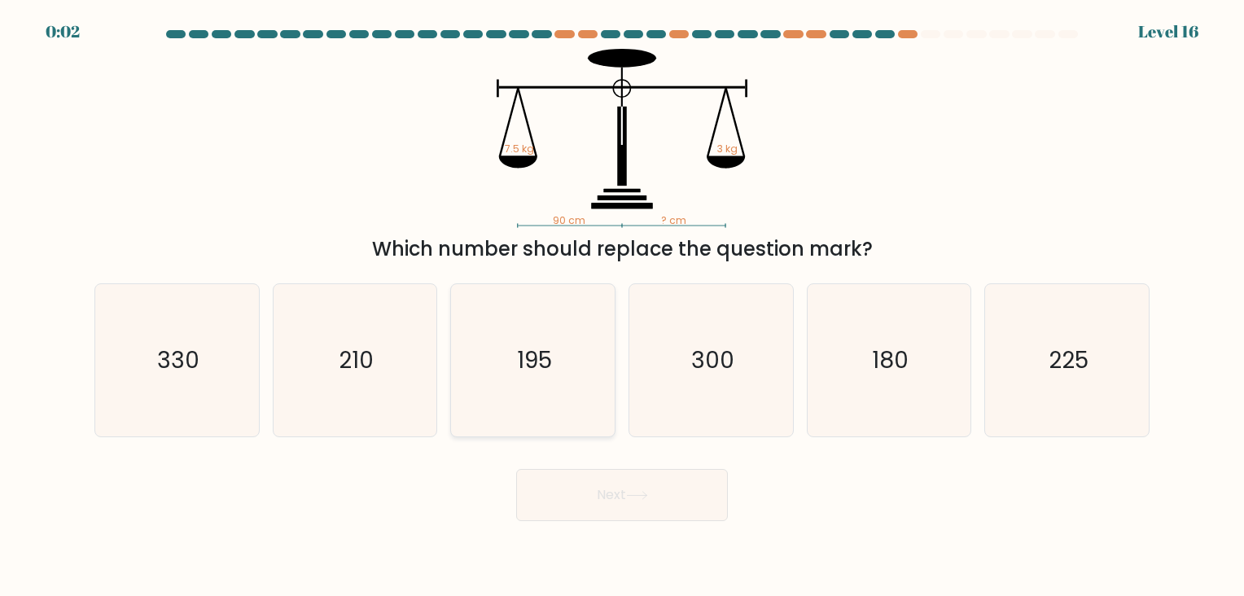
click at [590, 377] on icon "195" at bounding box center [533, 360] width 152 height 152
click at [622, 306] on input "c. 195" at bounding box center [622, 302] width 1 height 8
radio input "true"
click at [619, 482] on button "Next" at bounding box center [622, 495] width 212 height 52
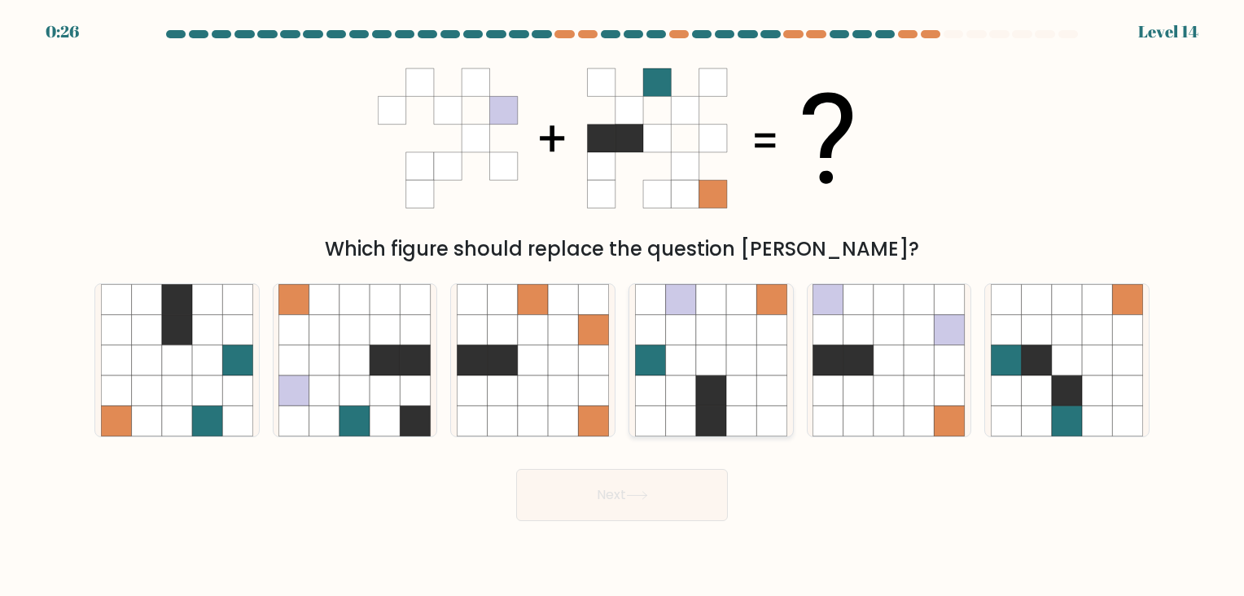
click at [752, 378] on icon at bounding box center [741, 390] width 30 height 30
click at [623, 306] on input "d." at bounding box center [622, 302] width 1 height 8
radio input "true"
click at [632, 501] on button "Next" at bounding box center [622, 495] width 212 height 52
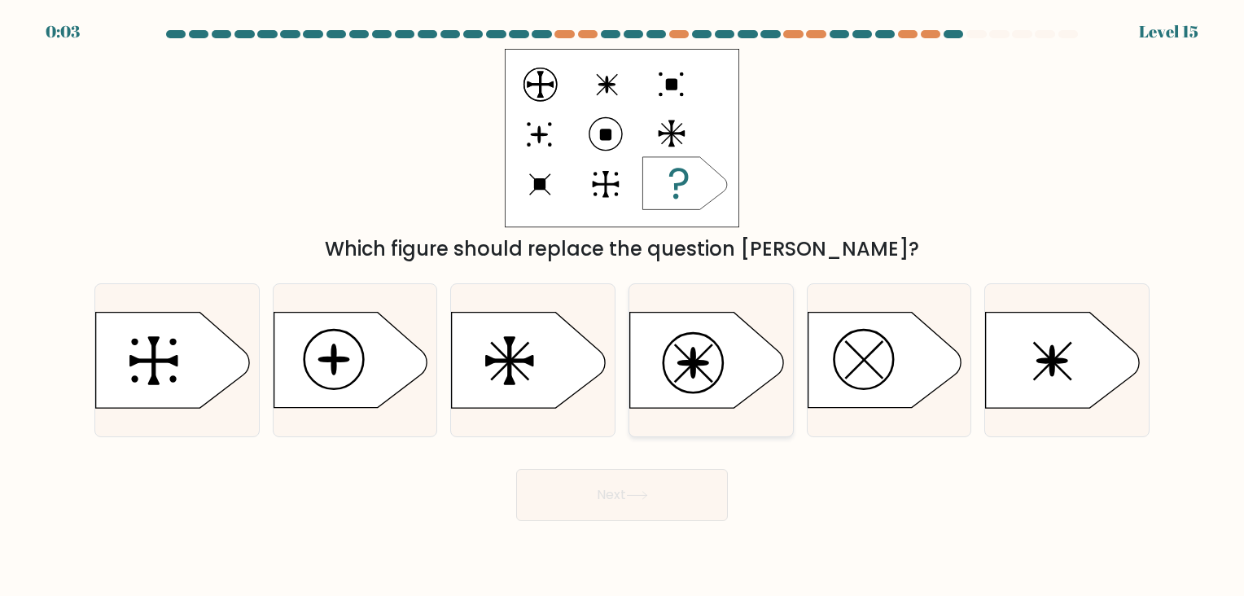
click at [707, 368] on icon at bounding box center [706, 360] width 153 height 95
click at [623, 306] on input "d." at bounding box center [622, 302] width 1 height 8
radio input "true"
click at [606, 496] on button "Next" at bounding box center [622, 495] width 212 height 52
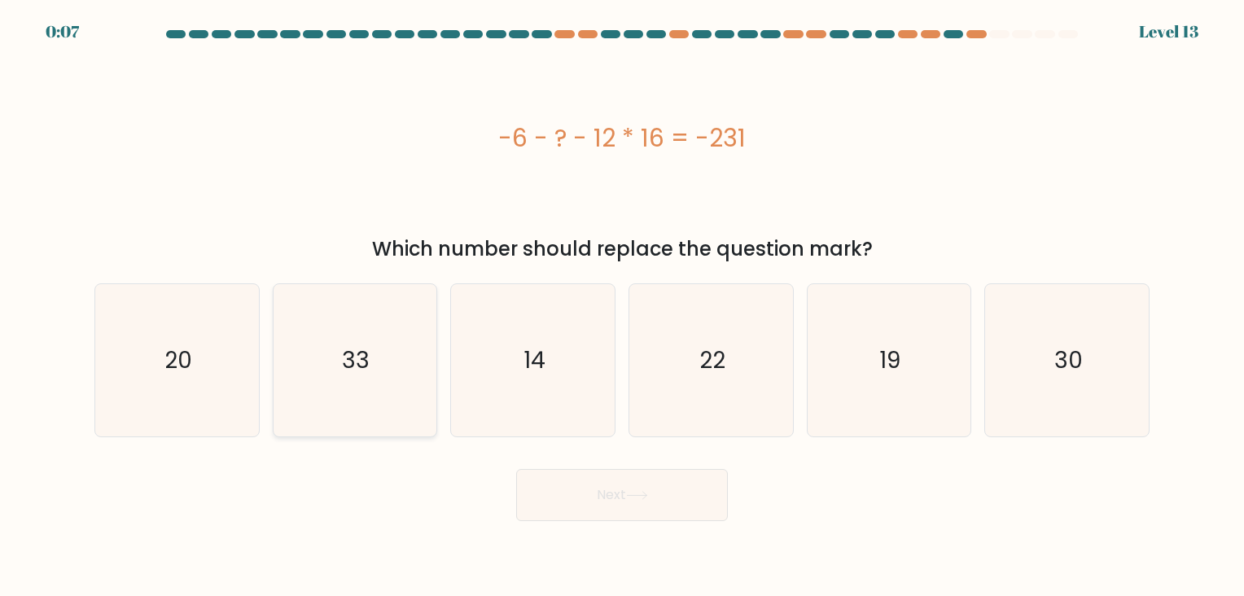
click at [361, 365] on text "33" at bounding box center [357, 360] width 28 height 32
click at [622, 306] on input "b. 33" at bounding box center [622, 302] width 1 height 8
radio input "true"
click at [646, 498] on icon at bounding box center [637, 495] width 20 height 7
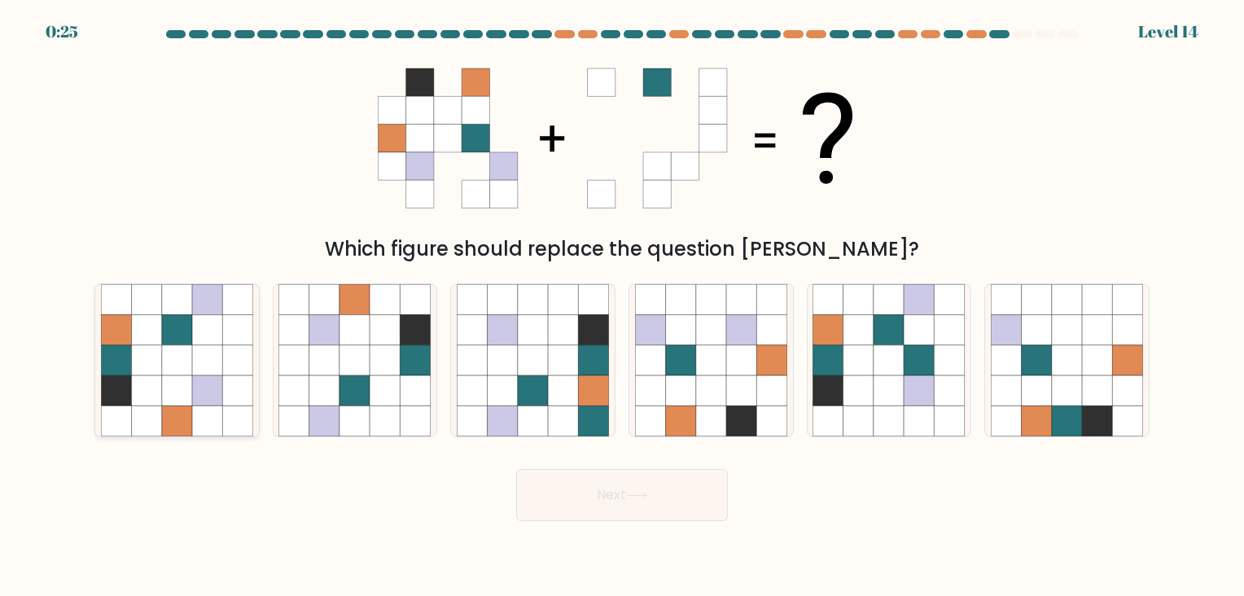
click at [182, 316] on icon at bounding box center [177, 329] width 30 height 30
click at [622, 306] on input "a." at bounding box center [622, 302] width 1 height 8
radio input "true"
click at [593, 501] on button "Next" at bounding box center [622, 495] width 212 height 52
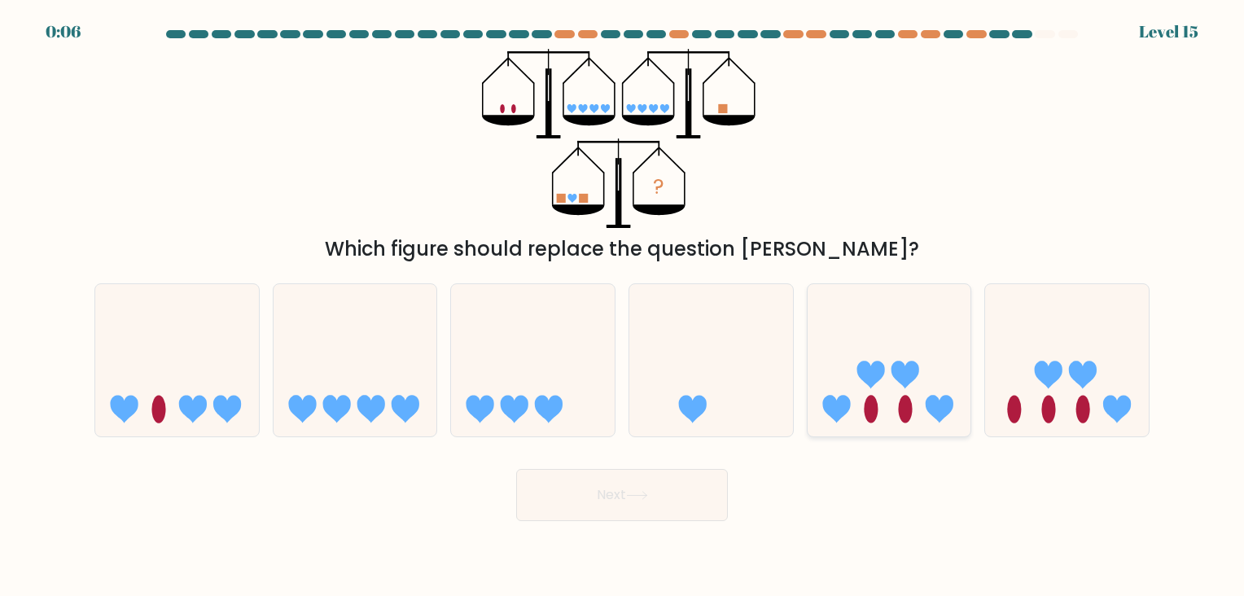
click at [852, 371] on icon at bounding box center [889, 359] width 164 height 135
click at [623, 306] on input "e." at bounding box center [622, 302] width 1 height 8
radio input "true"
click at [657, 488] on button "Next" at bounding box center [622, 495] width 212 height 52
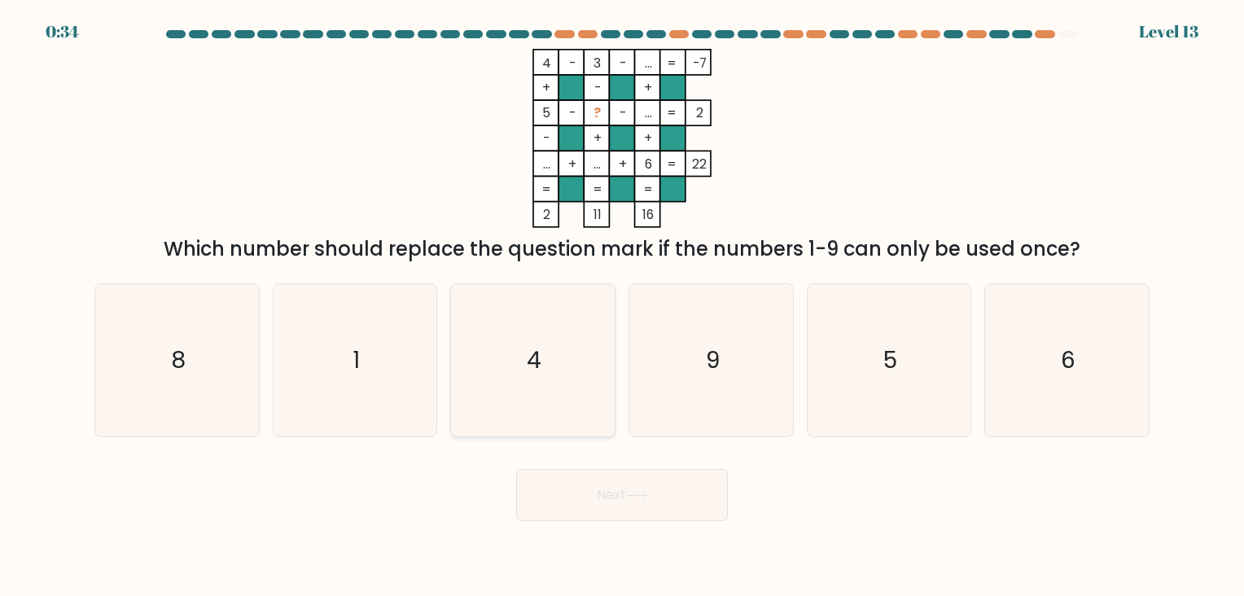
click at [531, 347] on text "4" at bounding box center [534, 360] width 15 height 32
click at [622, 306] on input "c. 4" at bounding box center [622, 302] width 1 height 8
radio input "true"
click at [632, 479] on button "Next" at bounding box center [622, 495] width 212 height 52
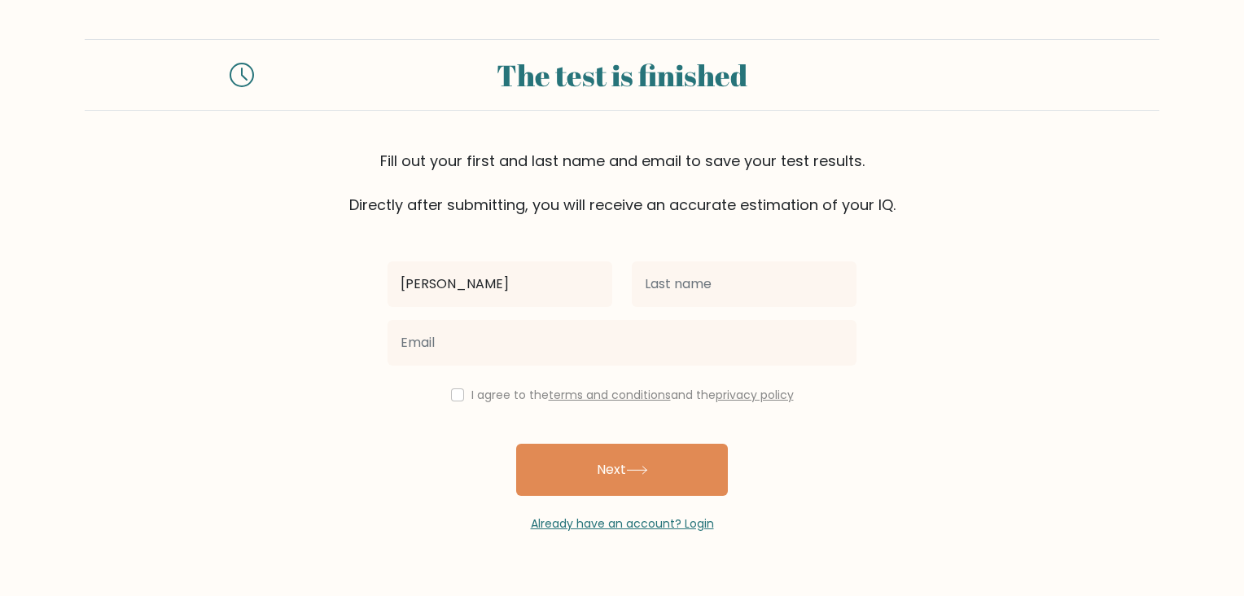
type input "[PERSON_NAME]"
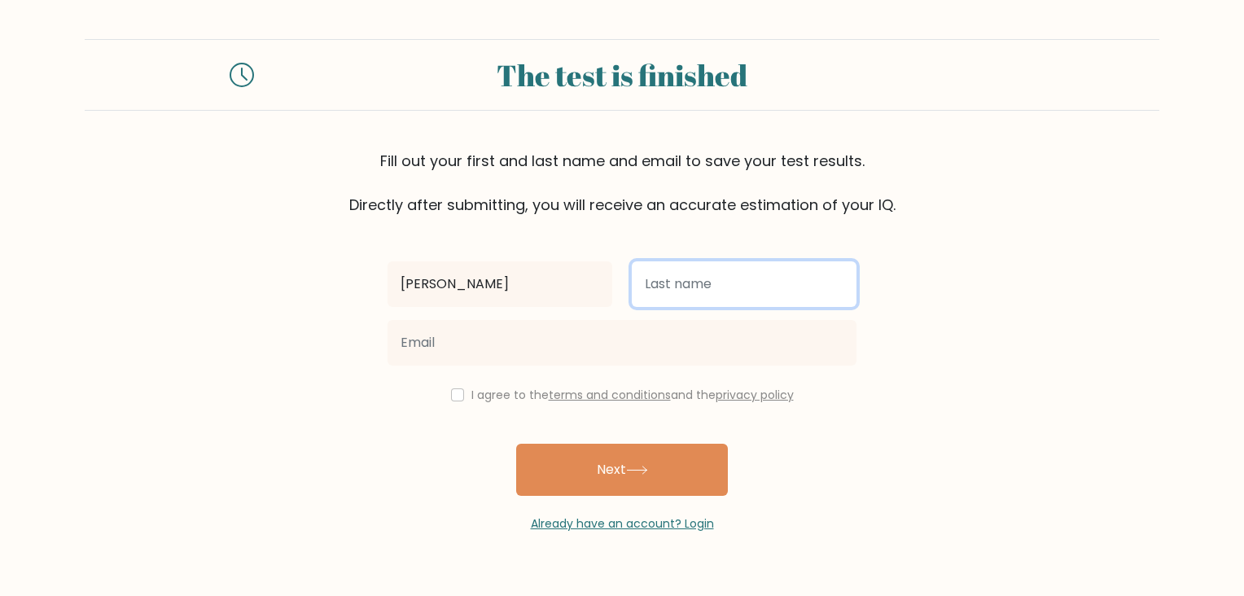
click at [773, 280] on input "text" at bounding box center [744, 284] width 225 height 46
type input "[PERSON_NAME]"
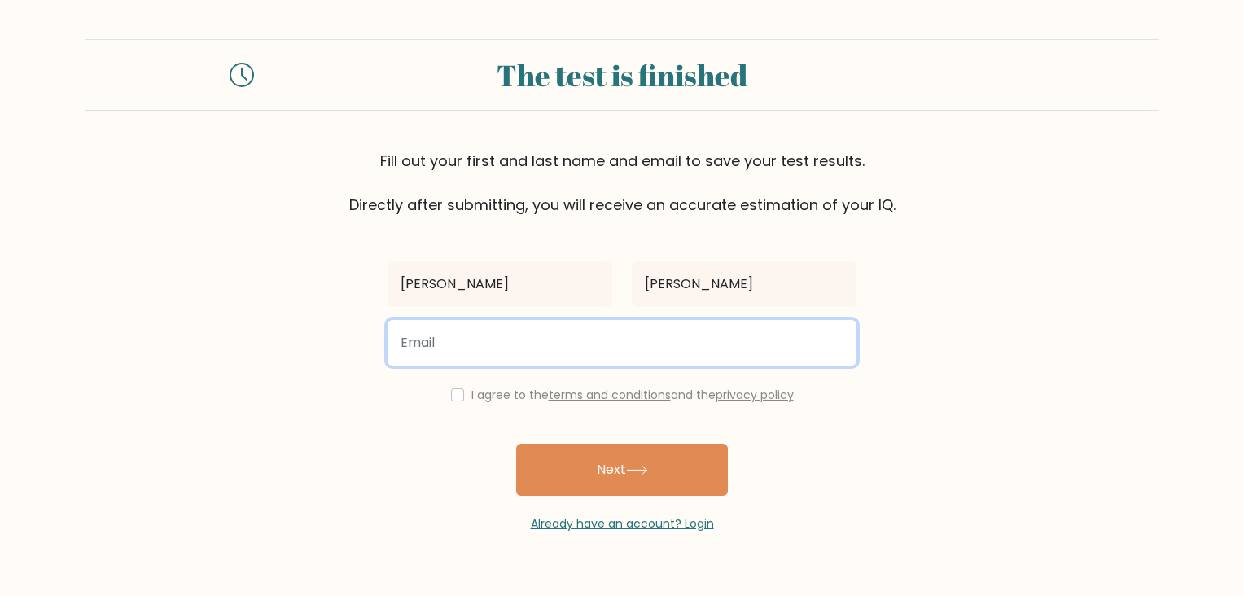
click at [558, 350] on input "email" at bounding box center [621, 343] width 469 height 46
type input "science02infinity@gmail.com"
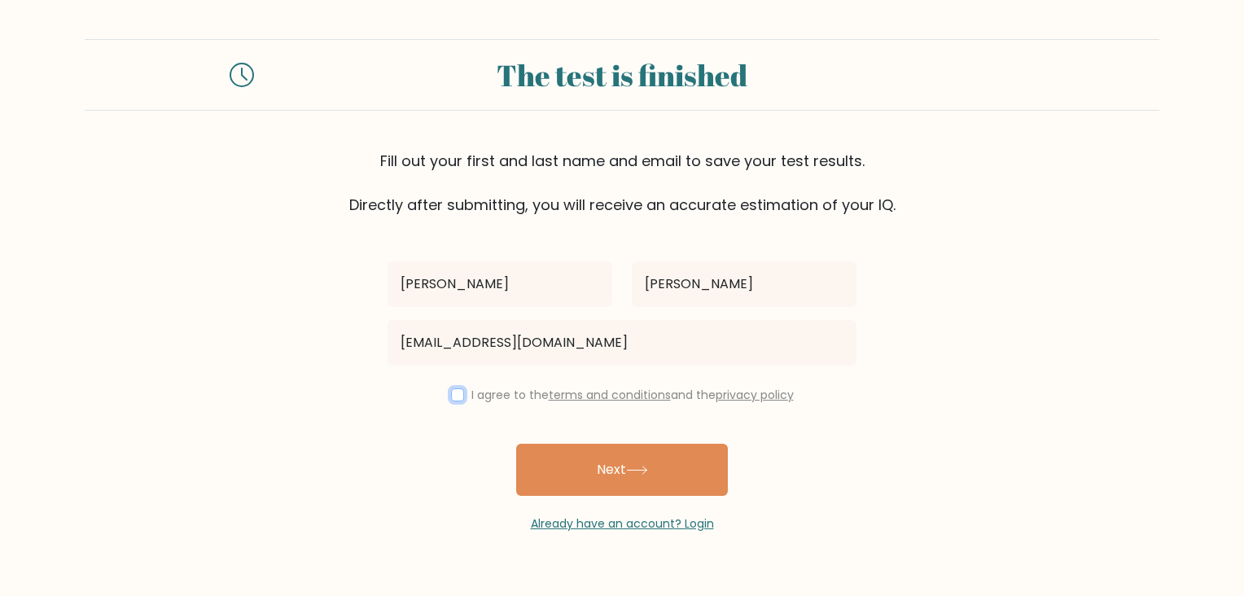
click at [454, 394] on input "checkbox" at bounding box center [457, 394] width 13 height 13
checkbox input "true"
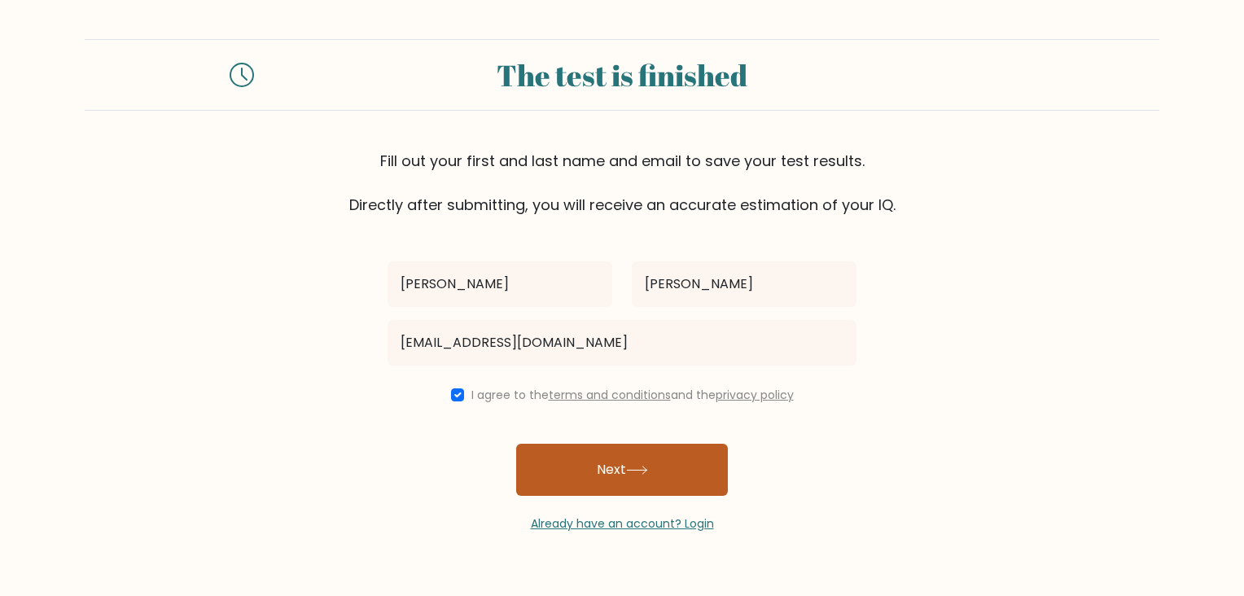
click at [583, 470] on button "Next" at bounding box center [622, 470] width 212 height 52
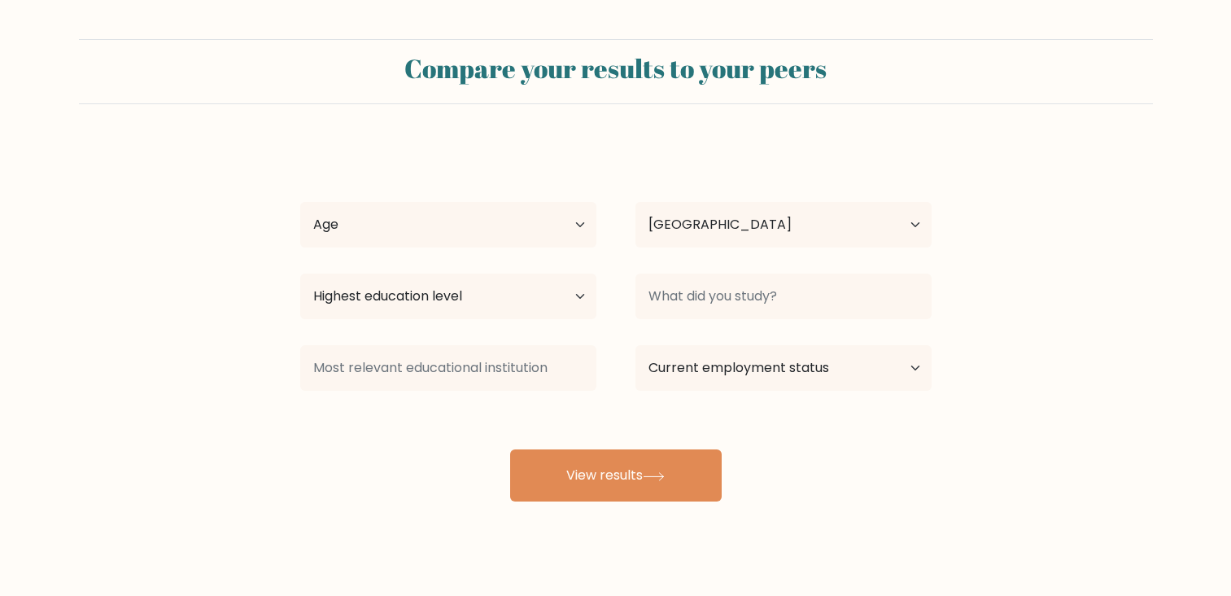
select select "IN"
click at [495, 229] on select "Age Under [DEMOGRAPHIC_DATA] [DEMOGRAPHIC_DATA] [DEMOGRAPHIC_DATA] [DEMOGRAPHIC…" at bounding box center [448, 225] width 296 height 46
select select "18_24"
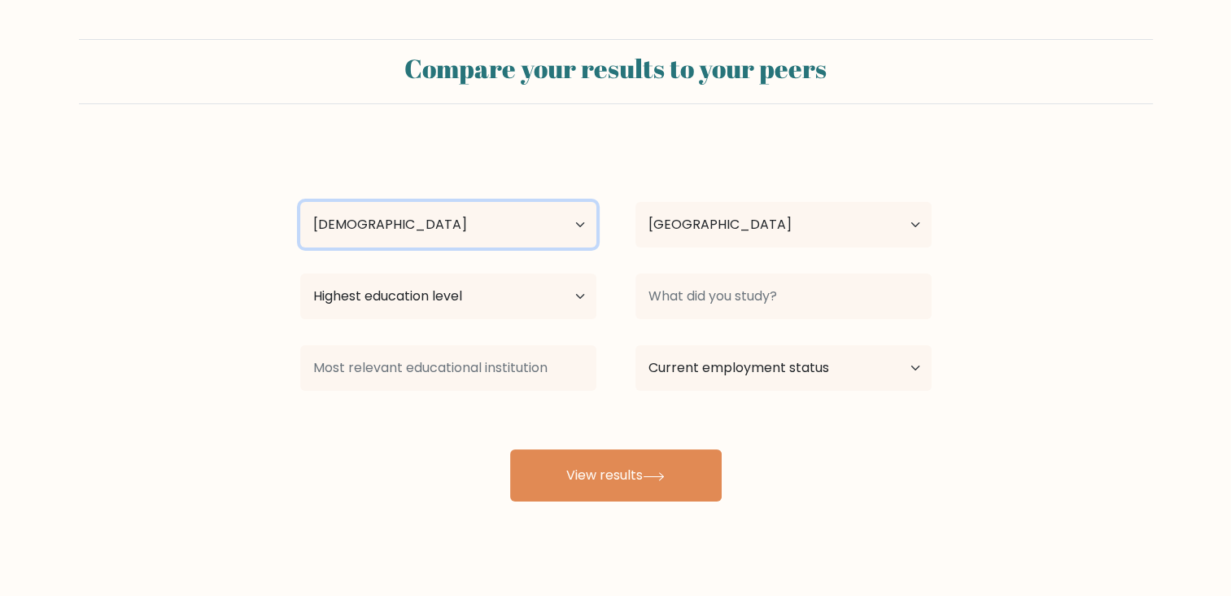
click at [300, 202] on select "Age Under [DEMOGRAPHIC_DATA] [DEMOGRAPHIC_DATA] [DEMOGRAPHIC_DATA] [DEMOGRAPHIC…" at bounding box center [448, 225] width 296 height 46
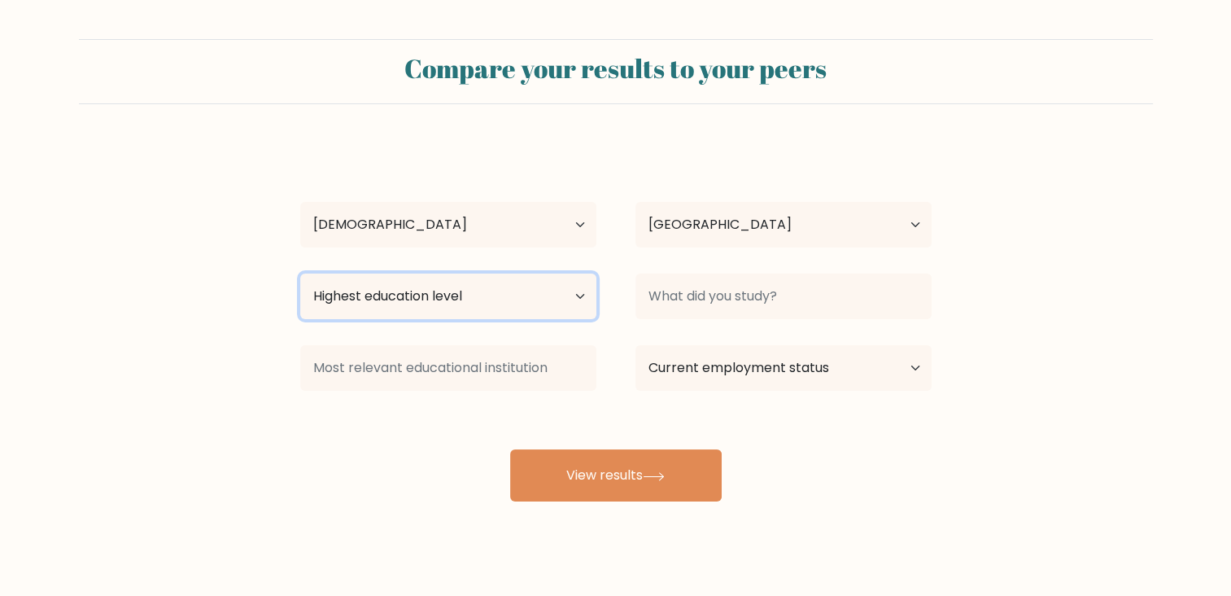
click at [536, 290] on select "Highest education level No schooling Primary Lower Secondary Upper Secondary Oc…" at bounding box center [448, 296] width 296 height 46
select select "upper_secondary"
click at [300, 273] on select "Highest education level No schooling Primary Lower Secondary Upper Secondary Oc…" at bounding box center [448, 296] width 296 height 46
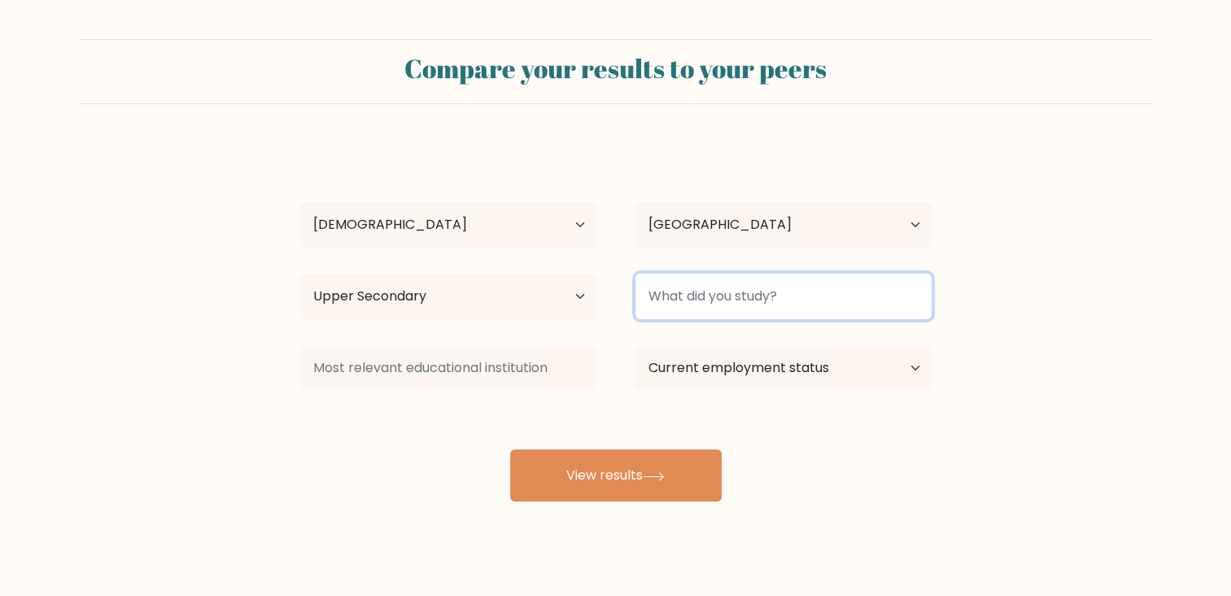
click at [690, 302] on input at bounding box center [784, 296] width 296 height 46
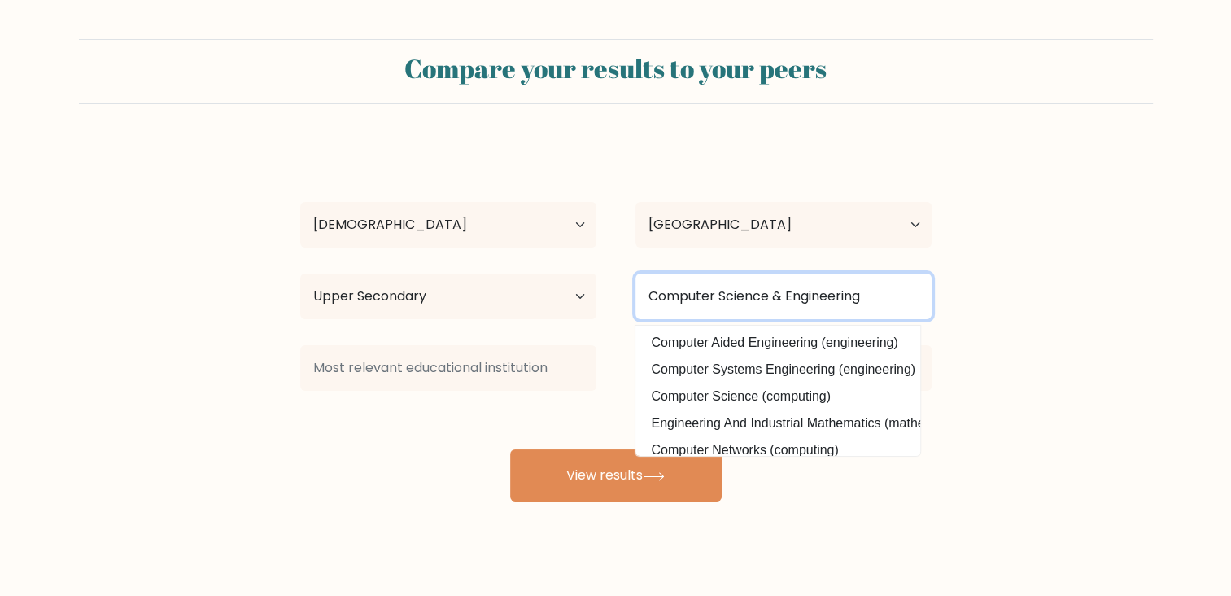
type input "Computer Science & Engineering"
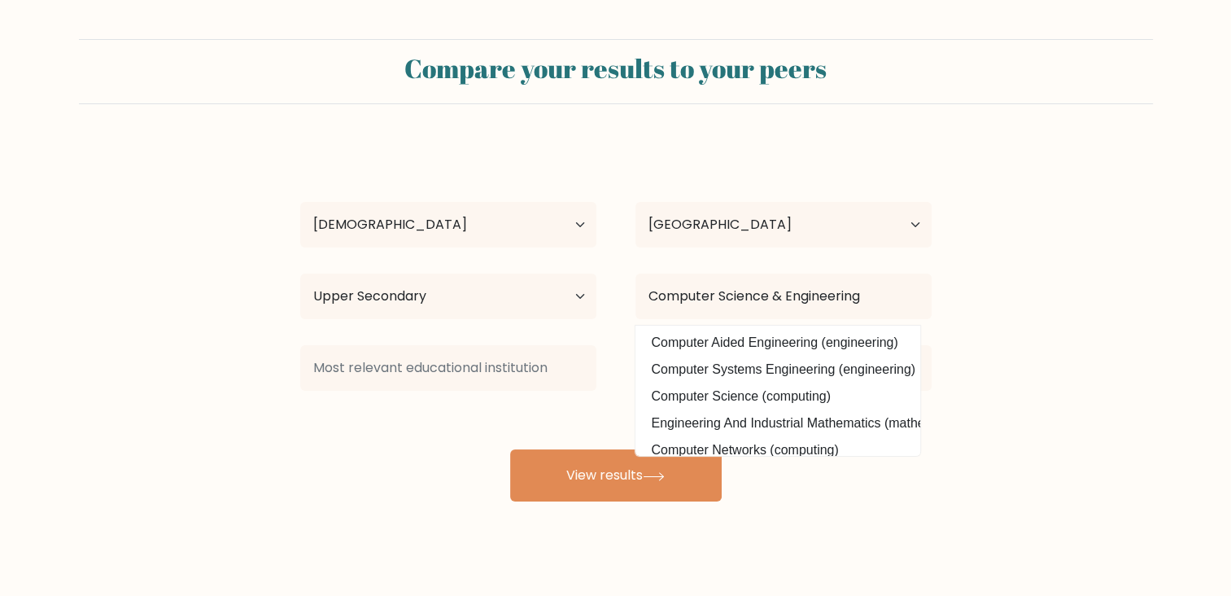
click at [1026, 269] on form "Compare your results to your peers [PERSON_NAME] Age Under [DEMOGRAPHIC_DATA] […" at bounding box center [615, 270] width 1231 height 462
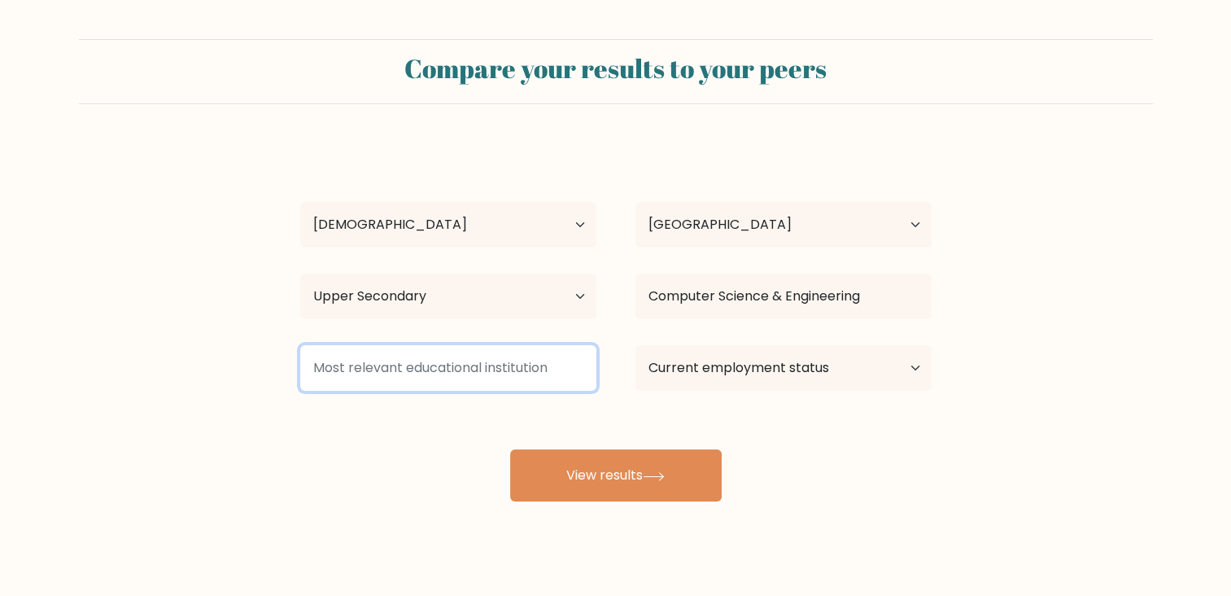
click at [451, 378] on input at bounding box center [448, 368] width 296 height 46
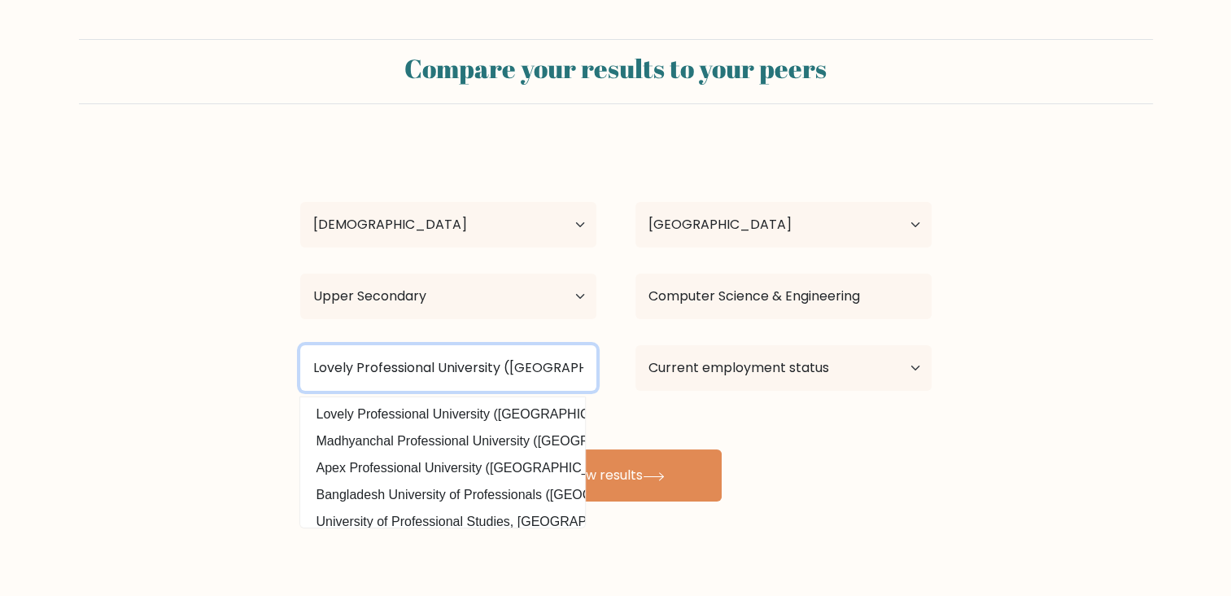
type input "Lovely Professional University ([GEOGRAPHIC_DATA])"
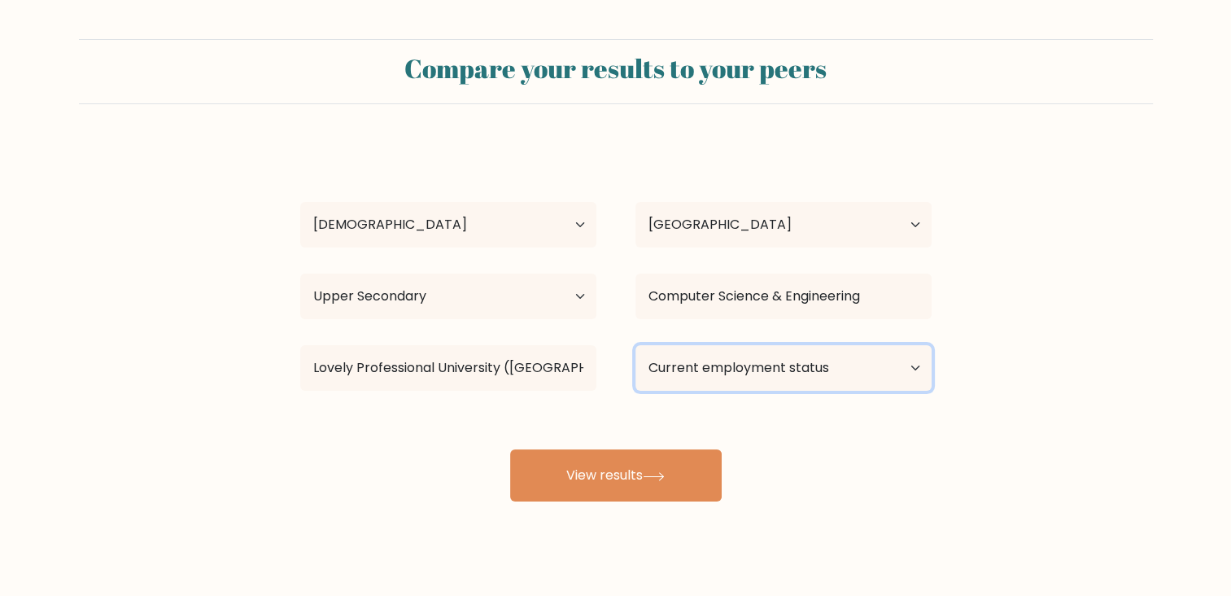
click at [814, 371] on select "Current employment status Employed Student Retired Other / prefer not to answer" at bounding box center [784, 368] width 296 height 46
select select "student"
click at [636, 345] on select "Current employment status Employed Student Retired Other / prefer not to answer" at bounding box center [784, 368] width 296 height 46
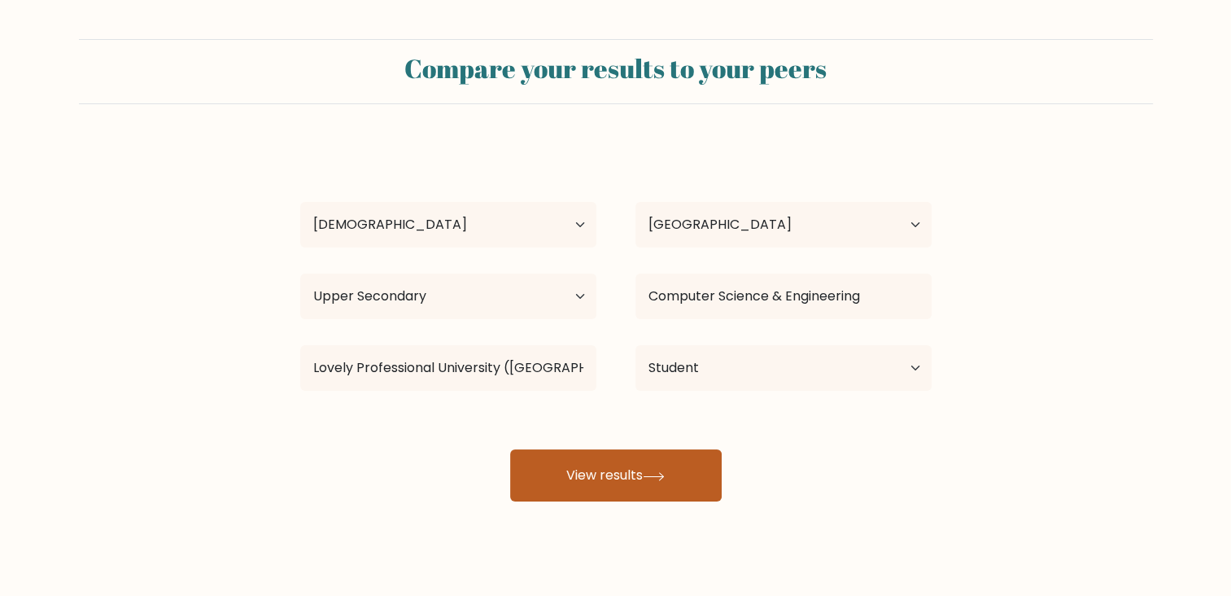
click at [663, 474] on icon at bounding box center [654, 476] width 22 height 9
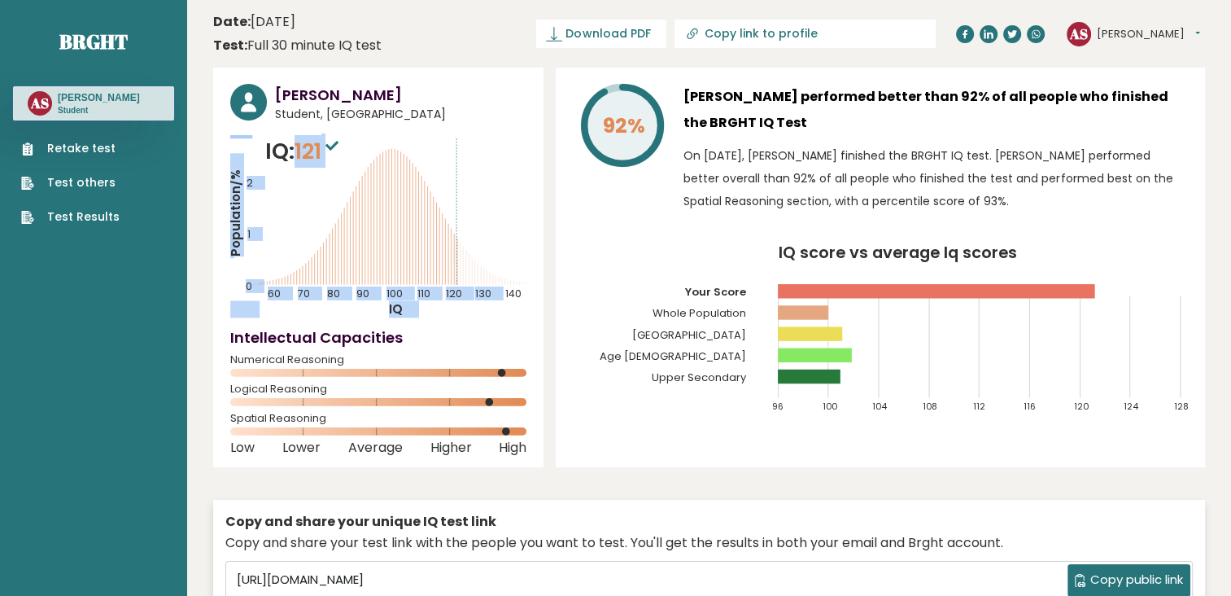
drag, startPoint x: 300, startPoint y: 154, endPoint x: 359, endPoint y: 148, distance: 59.7
click at [359, 148] on div "IQ: 121 Population/% IQ 0 1 2 60 70 80 90 100 110 120 130 140" at bounding box center [378, 226] width 296 height 183
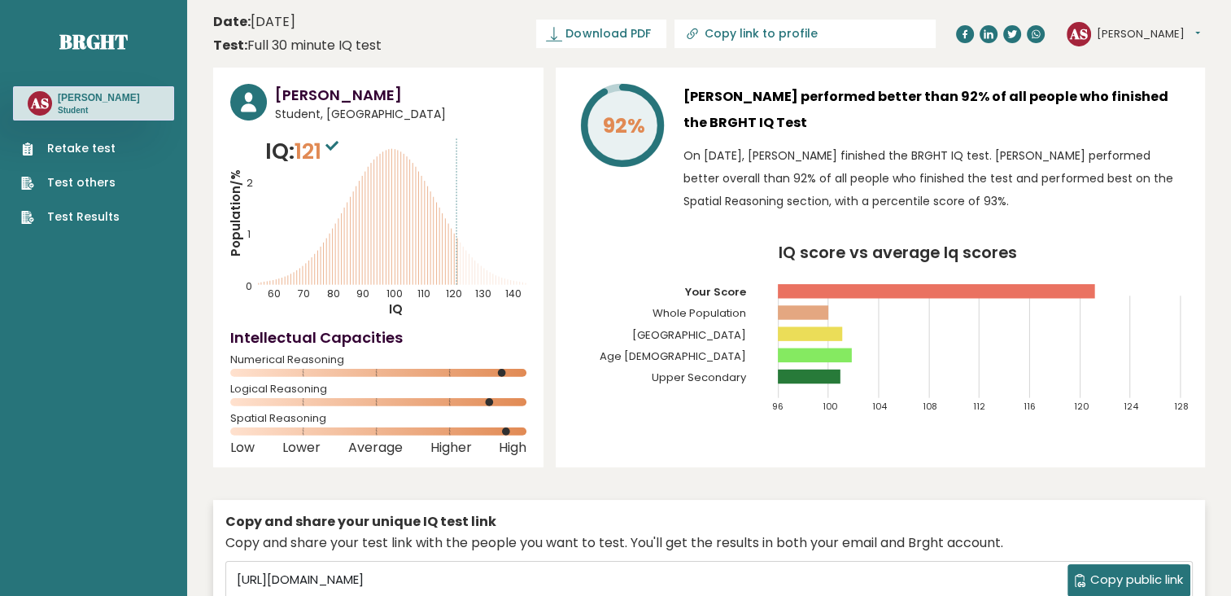
drag, startPoint x: 359, startPoint y: 148, endPoint x: 538, endPoint y: 192, distance: 184.4
click at [538, 192] on div "Ankesh Singh Student, India IQ: 121 Population/% IQ 0 1 2 60 70 80 90 100 110 1…" at bounding box center [378, 268] width 330 height 400
drag, startPoint x: 258, startPoint y: 148, endPoint x: 312, endPoint y: 130, distance: 56.6
click at [312, 130] on div "Ankesh Singh Student, India IQ: 121 Population/% IQ 0 1 2 60 70 80 90 100 110 1…" at bounding box center [378, 268] width 330 height 400
click at [462, 241] on icon "Population/% IQ 0 1 2 60 70 80 90 100 110 120 130 140" at bounding box center [378, 226] width 296 height 183
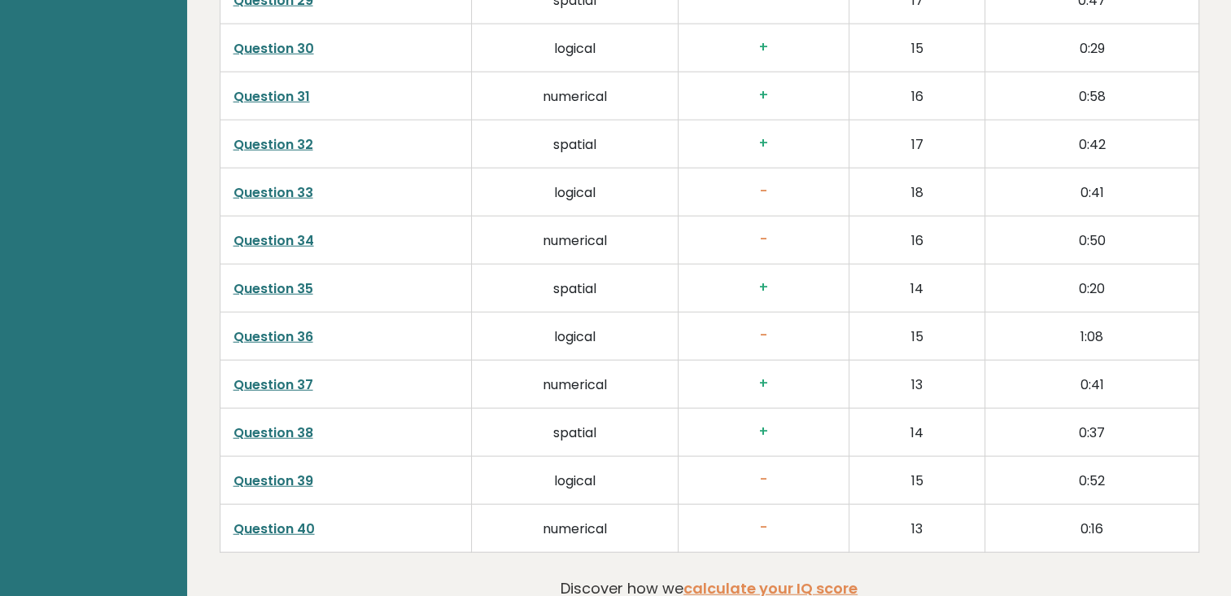
scroll to position [4150, 0]
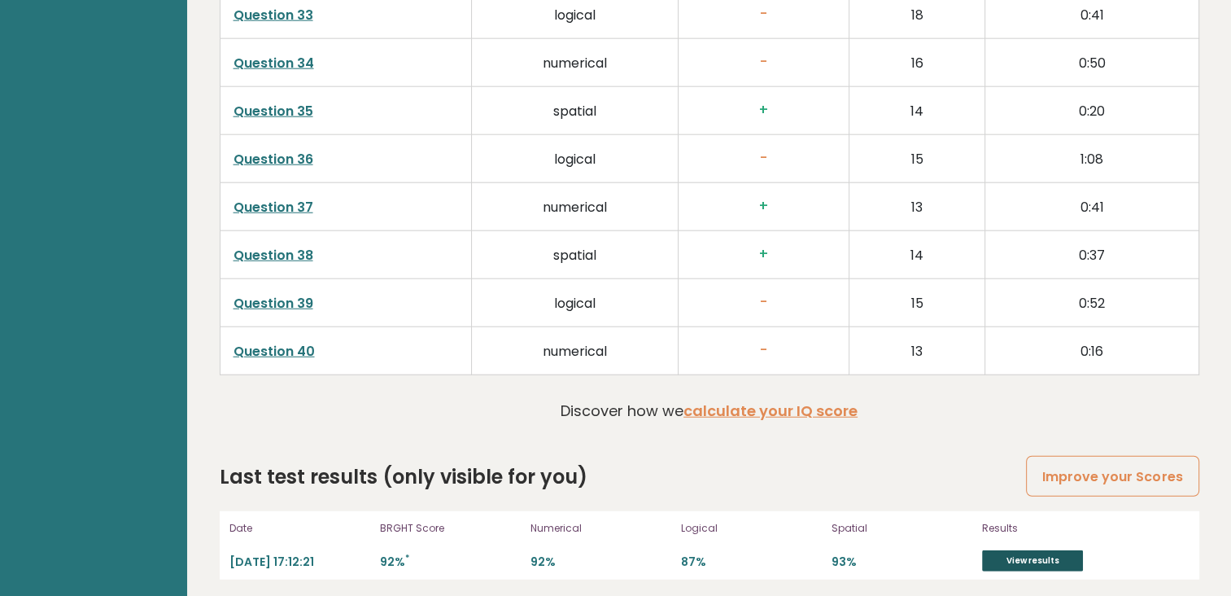
click at [1018, 550] on link "View results" at bounding box center [1032, 560] width 101 height 21
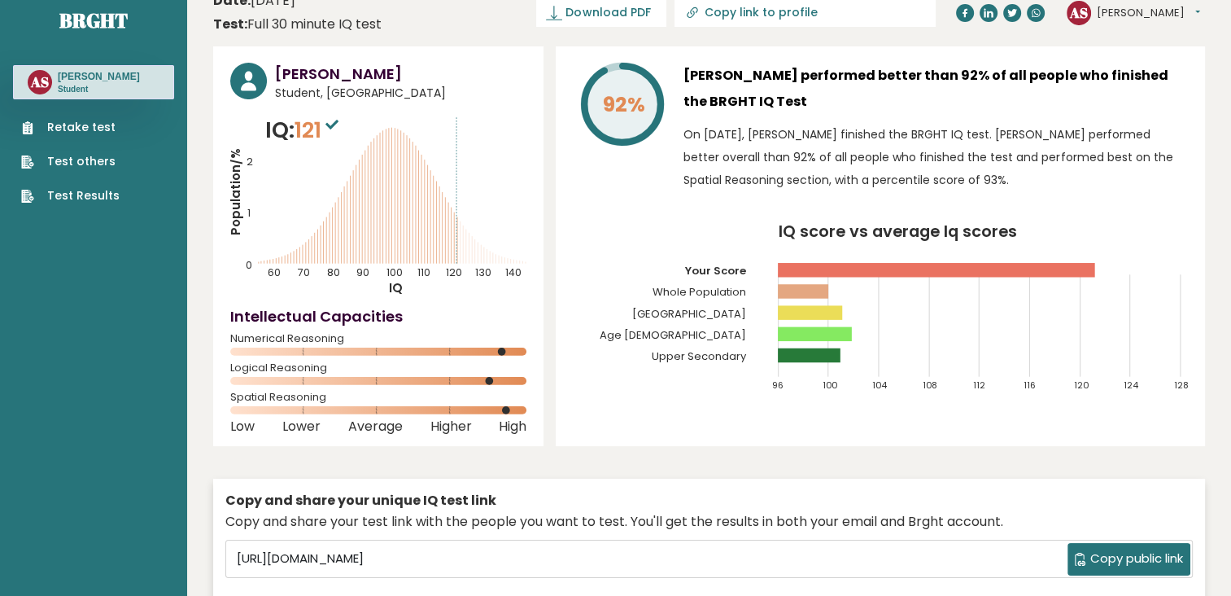
scroll to position [0, 0]
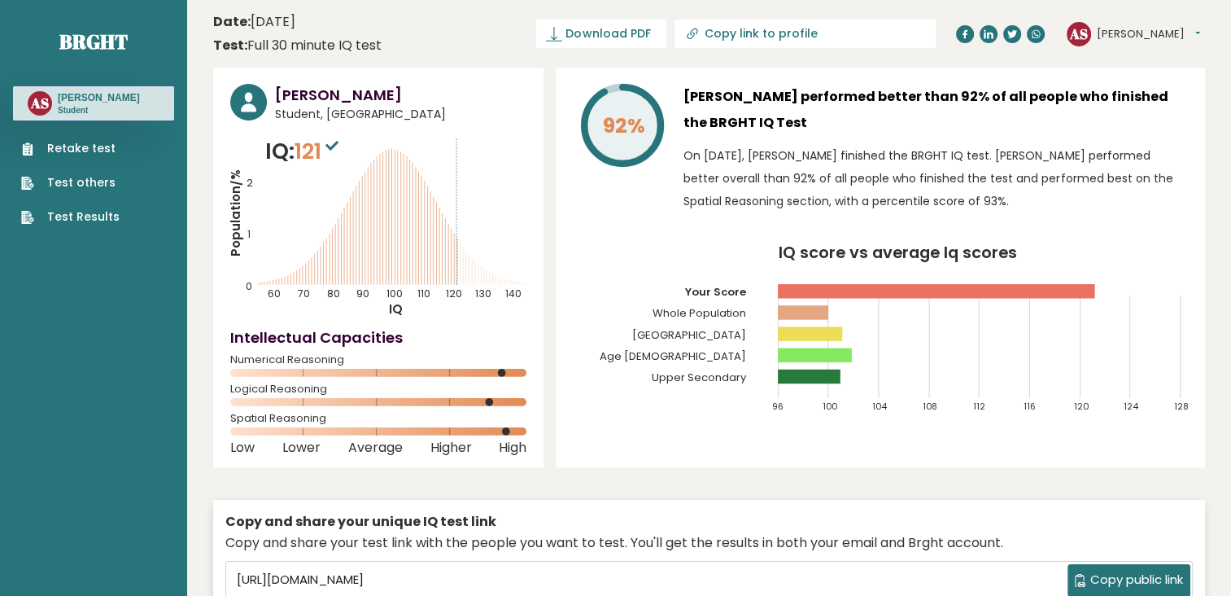
click at [72, 180] on link "Test others" at bounding box center [70, 182] width 98 height 17
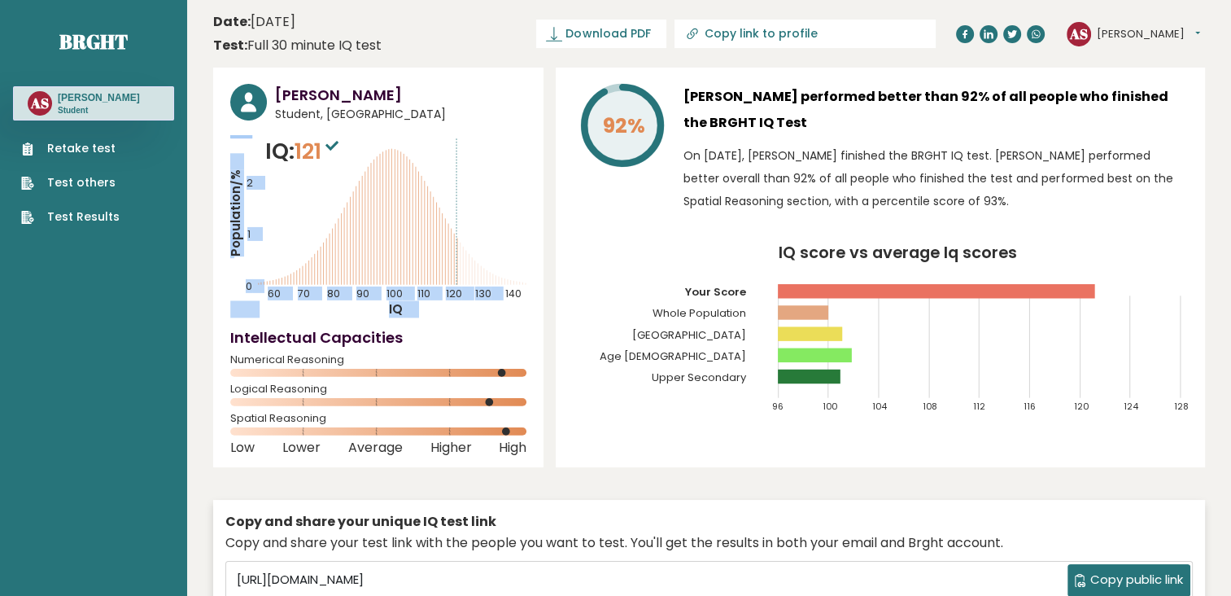
drag, startPoint x: 258, startPoint y: 150, endPoint x: 342, endPoint y: 153, distance: 83.9
click at [342, 153] on div "IQ: 121 Population/% IQ 0 1 2 60 70 80 90 100 110 120 130 140" at bounding box center [378, 226] width 296 height 183
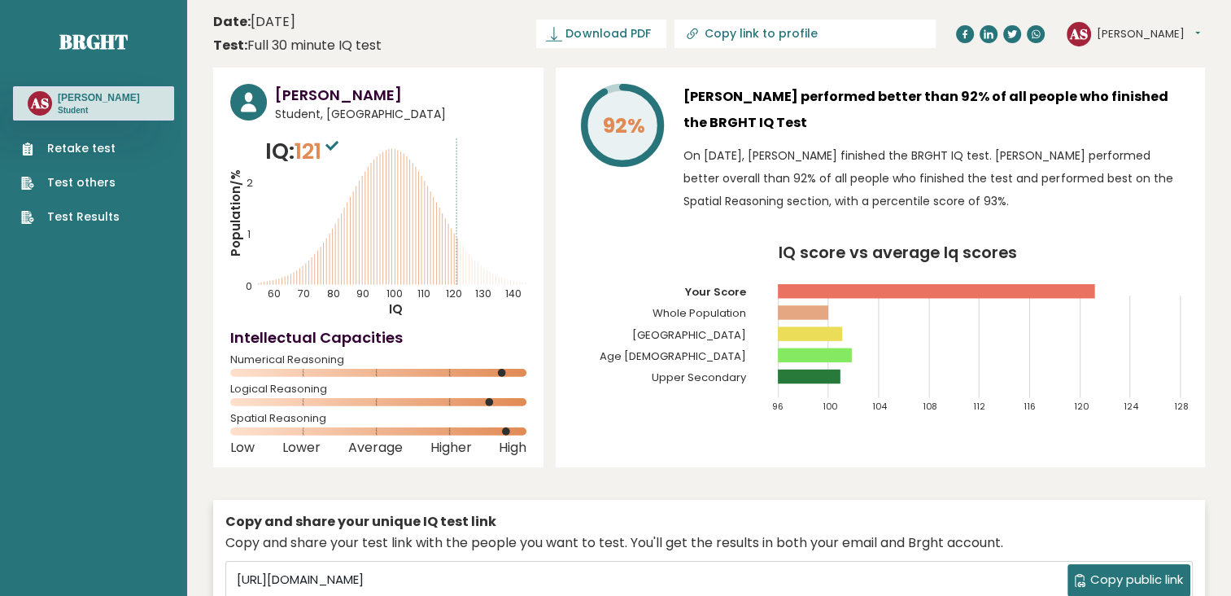
drag, startPoint x: 342, startPoint y: 153, endPoint x: 521, endPoint y: 23, distance: 221.4
click at [521, 23] on header "Date: September 05, 2025 Test: Full 30 minute IQ test Download PDF Downloading.…" at bounding box center [709, 33] width 992 height 51
click at [990, 33] on icon at bounding box center [989, 34] width 10 height 10
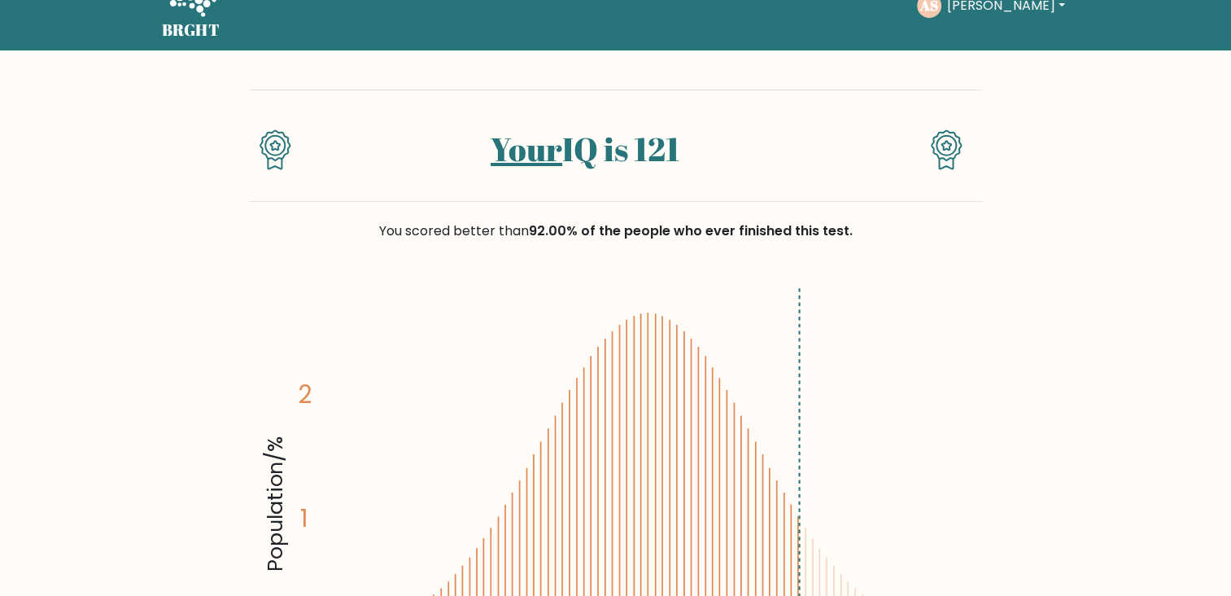
scroll to position [38, 0]
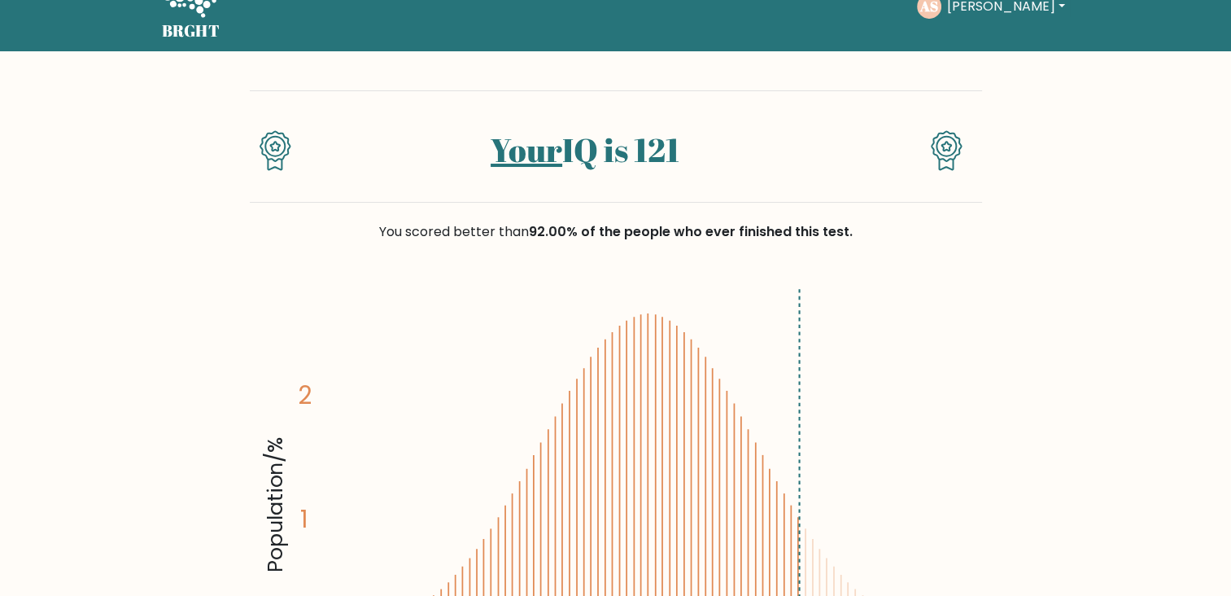
click at [514, 156] on link "Your" at bounding box center [527, 150] width 72 height 44
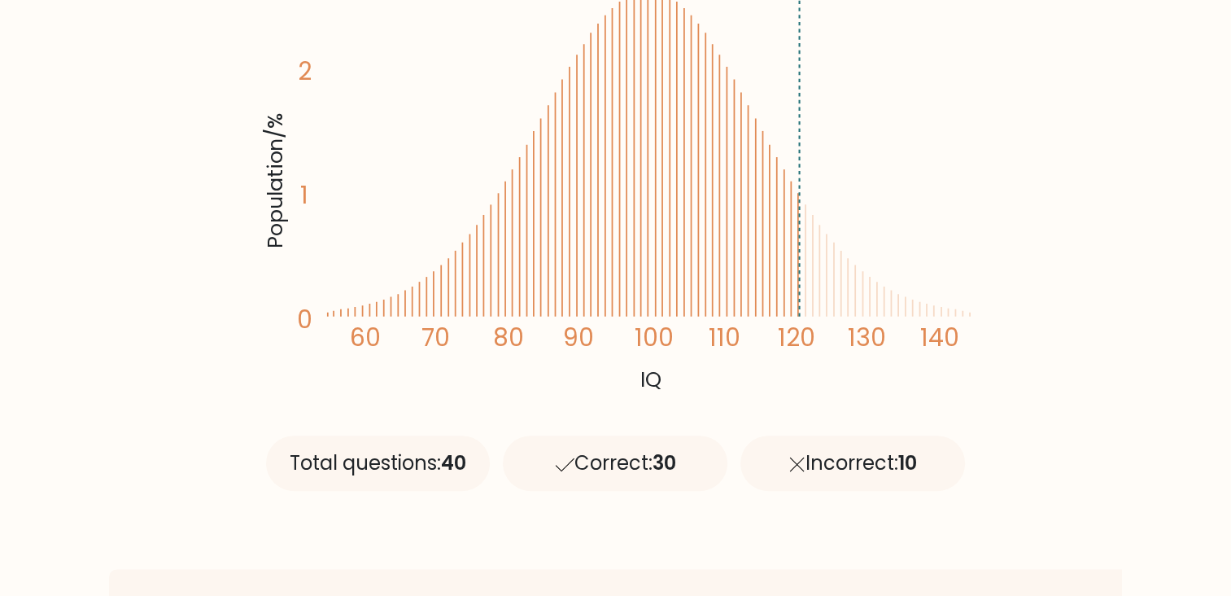
scroll to position [0, 0]
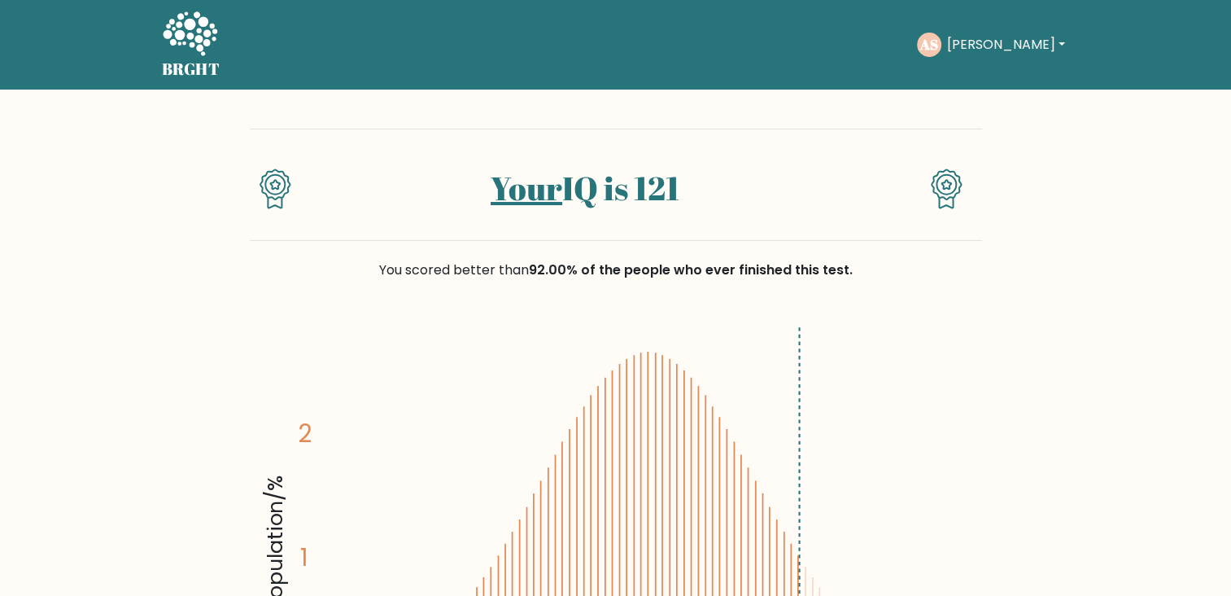
click at [1003, 32] on div "AS [GEOGRAPHIC_DATA] Dashboard Profile Settings Logout" at bounding box center [993, 44] width 152 height 37
click at [994, 45] on button "[PERSON_NAME]" at bounding box center [1006, 44] width 128 height 21
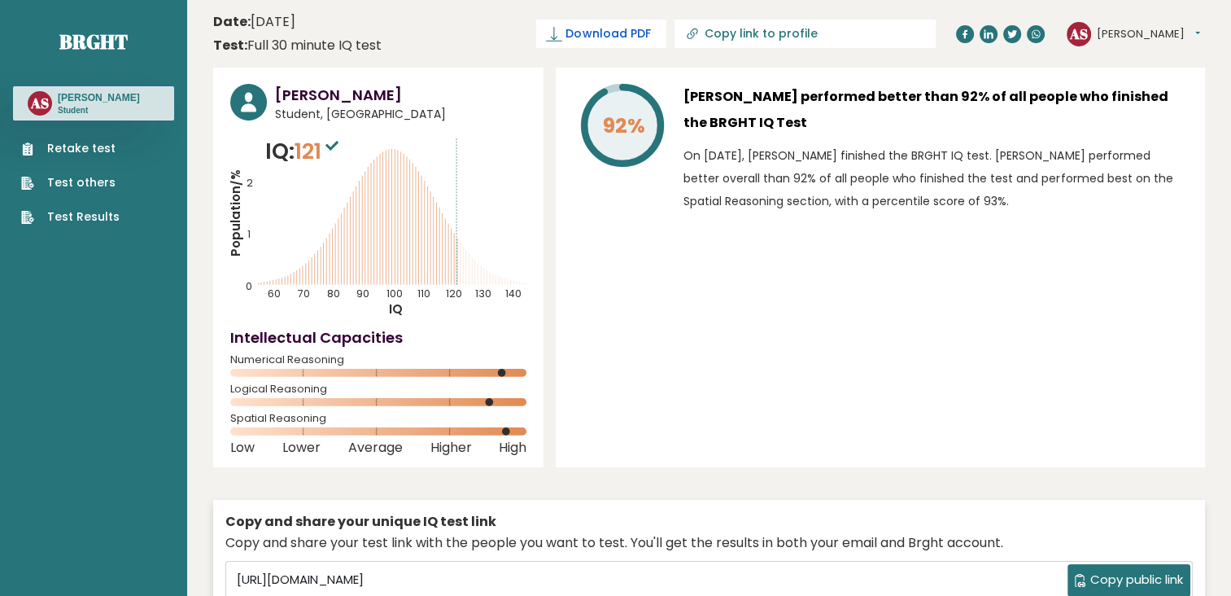
click at [650, 31] on span "Download PDF" at bounding box center [608, 33] width 85 height 17
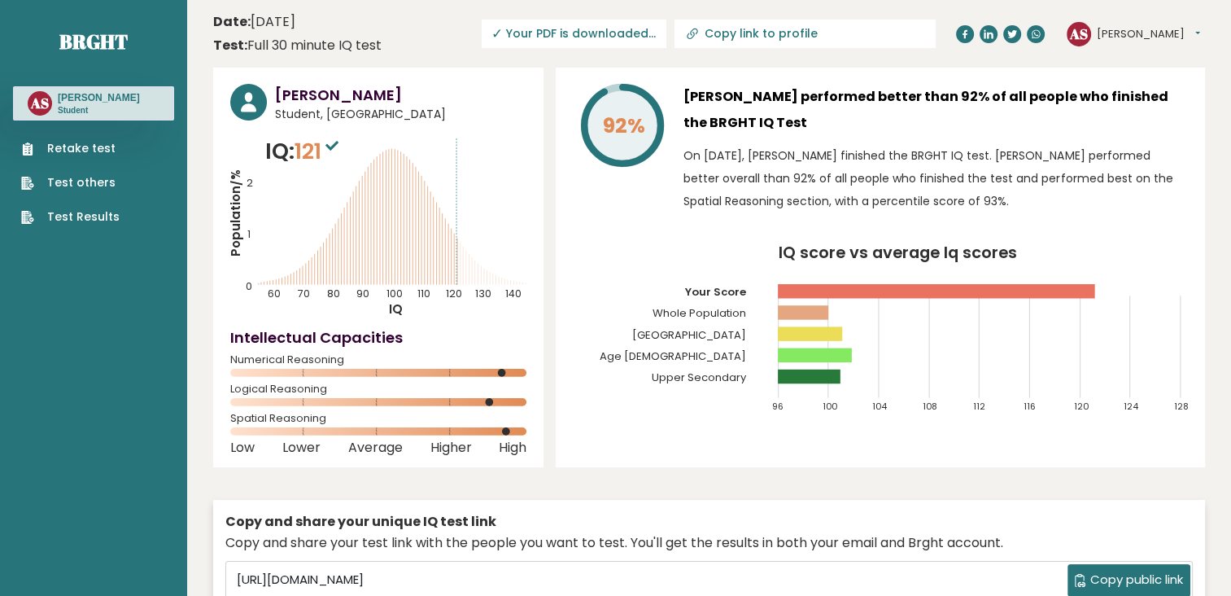
click at [95, 213] on link "Test Results" at bounding box center [70, 216] width 98 height 17
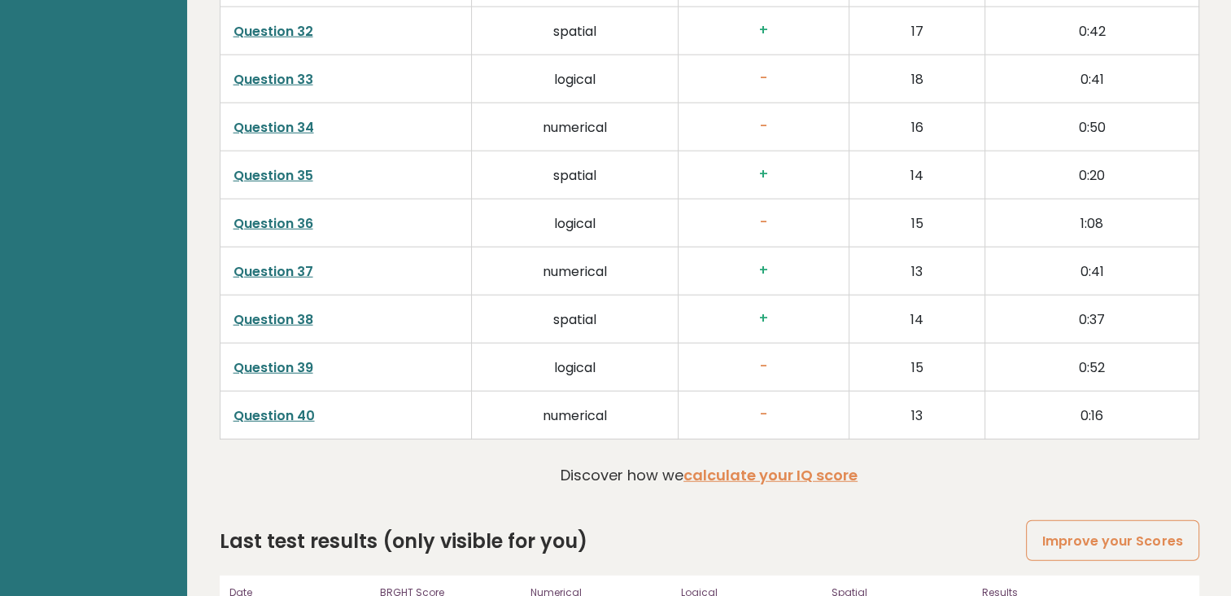
scroll to position [4150, 0]
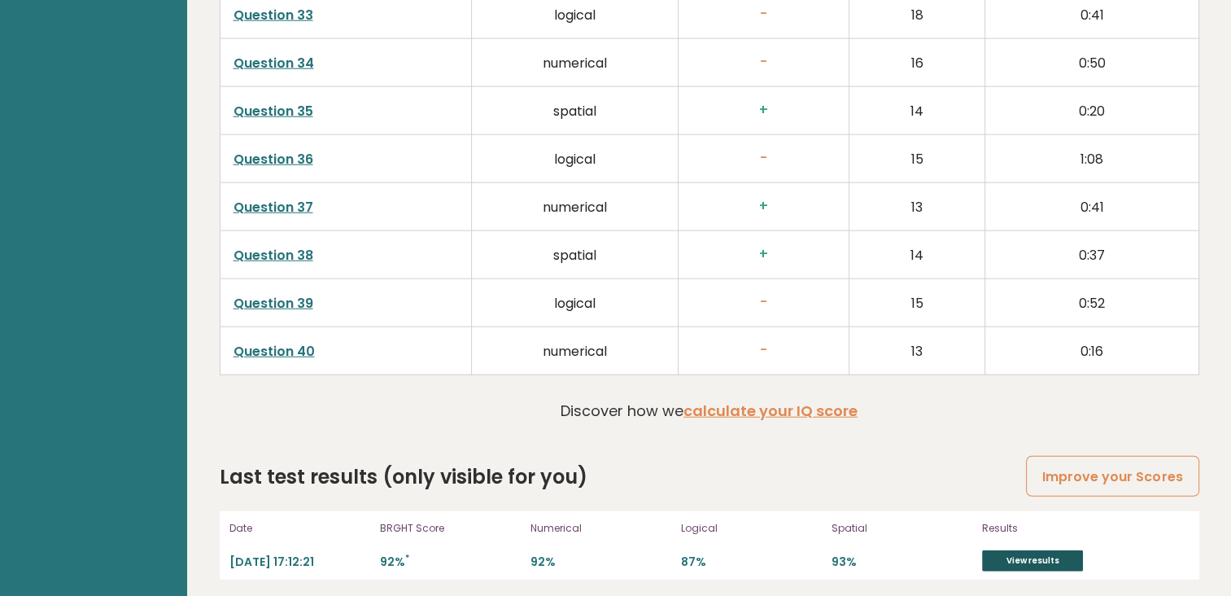
click at [1014, 557] on link "View results" at bounding box center [1032, 560] width 101 height 21
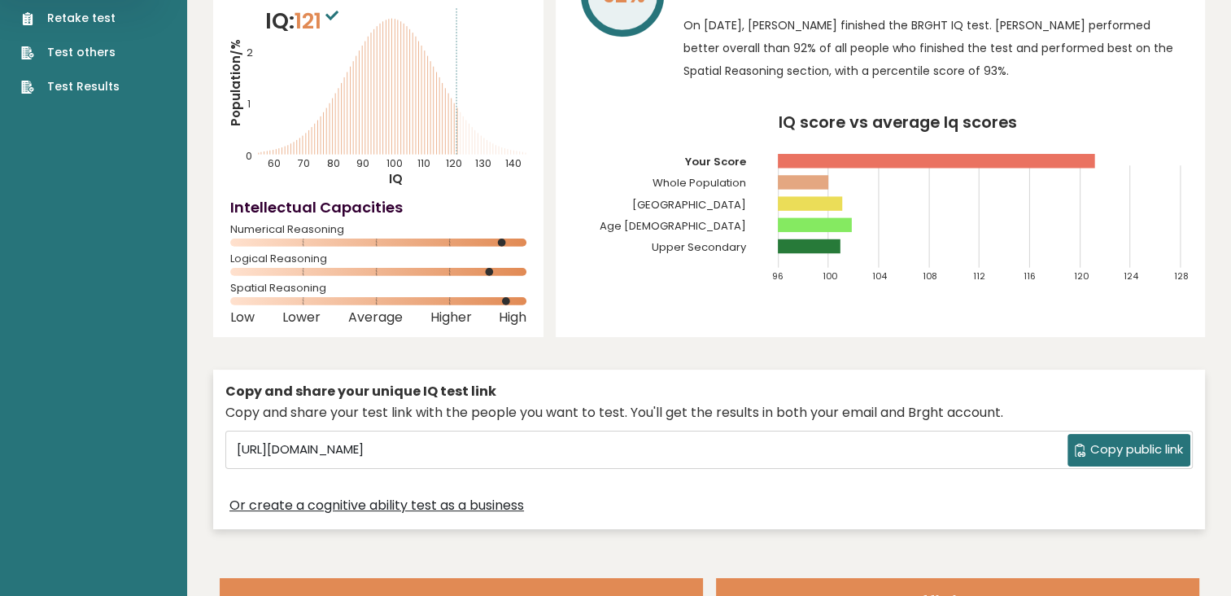
scroll to position [0, 0]
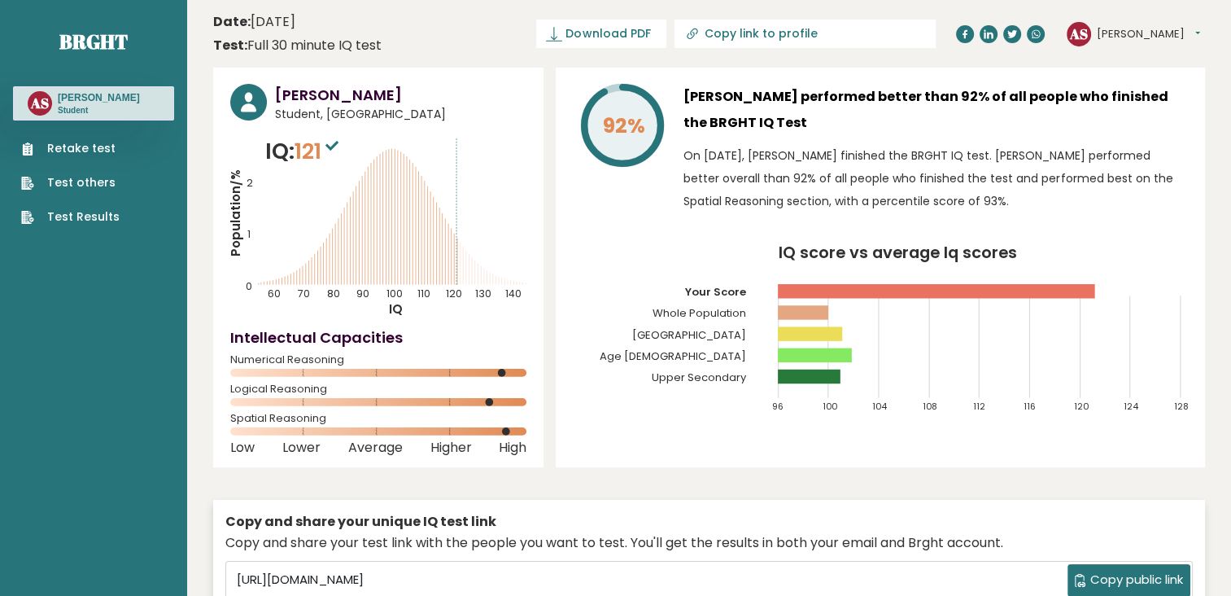
click at [1113, 33] on button "[PERSON_NAME]" at bounding box center [1148, 34] width 103 height 16
click at [1126, 84] on link "Profile" at bounding box center [1139, 82] width 83 height 23
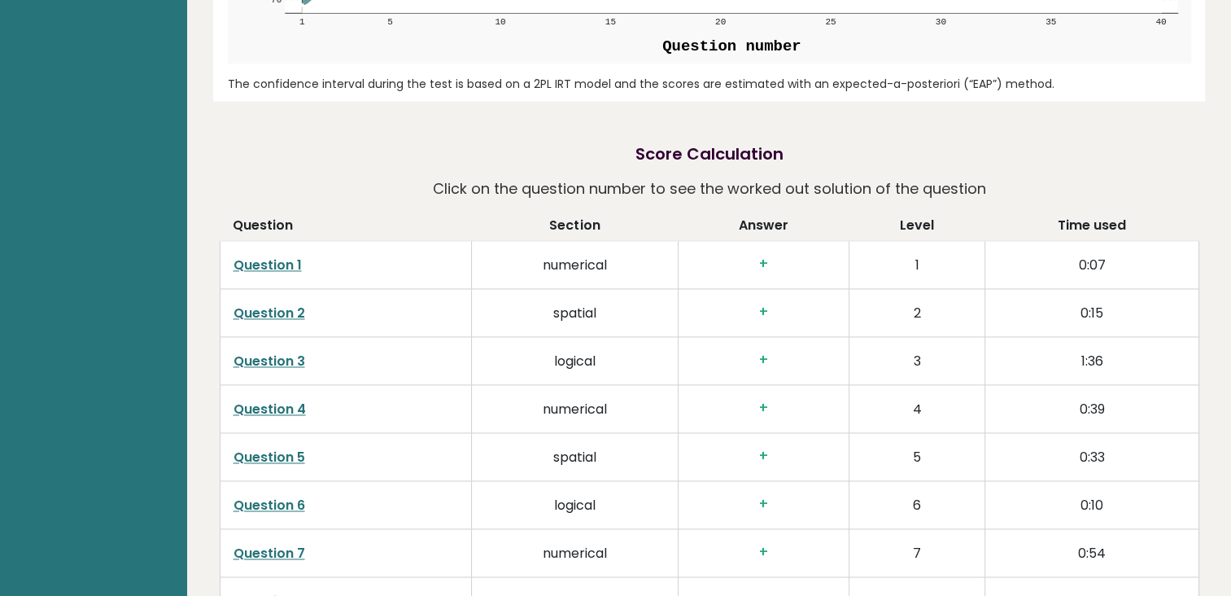
scroll to position [2369, 0]
